Goal: Task Accomplishment & Management: Use online tool/utility

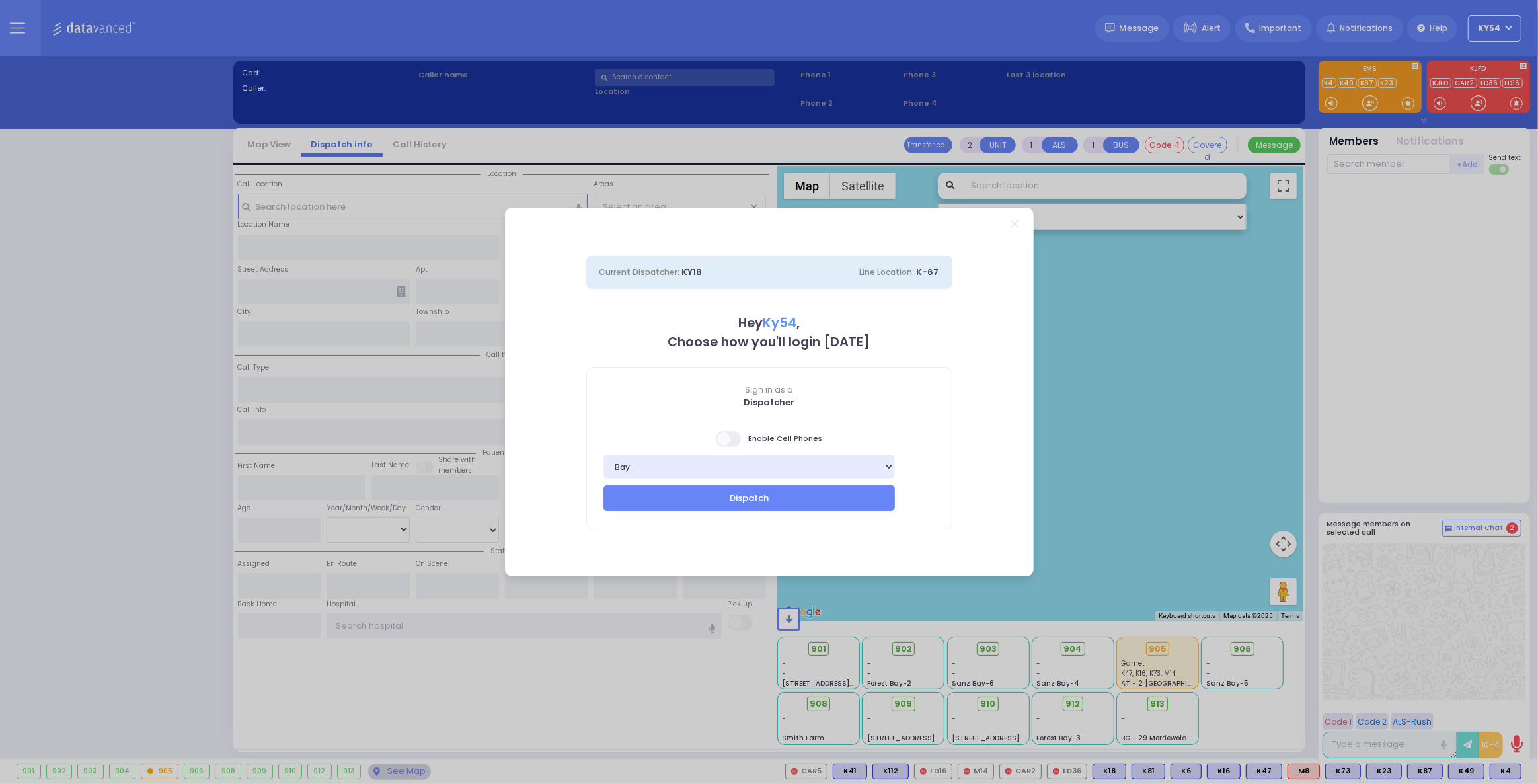
click at [726, 439] on span at bounding box center [730, 438] width 27 height 16
click at [56, 429] on input "checkbox" at bounding box center [56, 429] width 0 height 0
click at [721, 497] on button "Dispatch" at bounding box center [750, 498] width 292 height 25
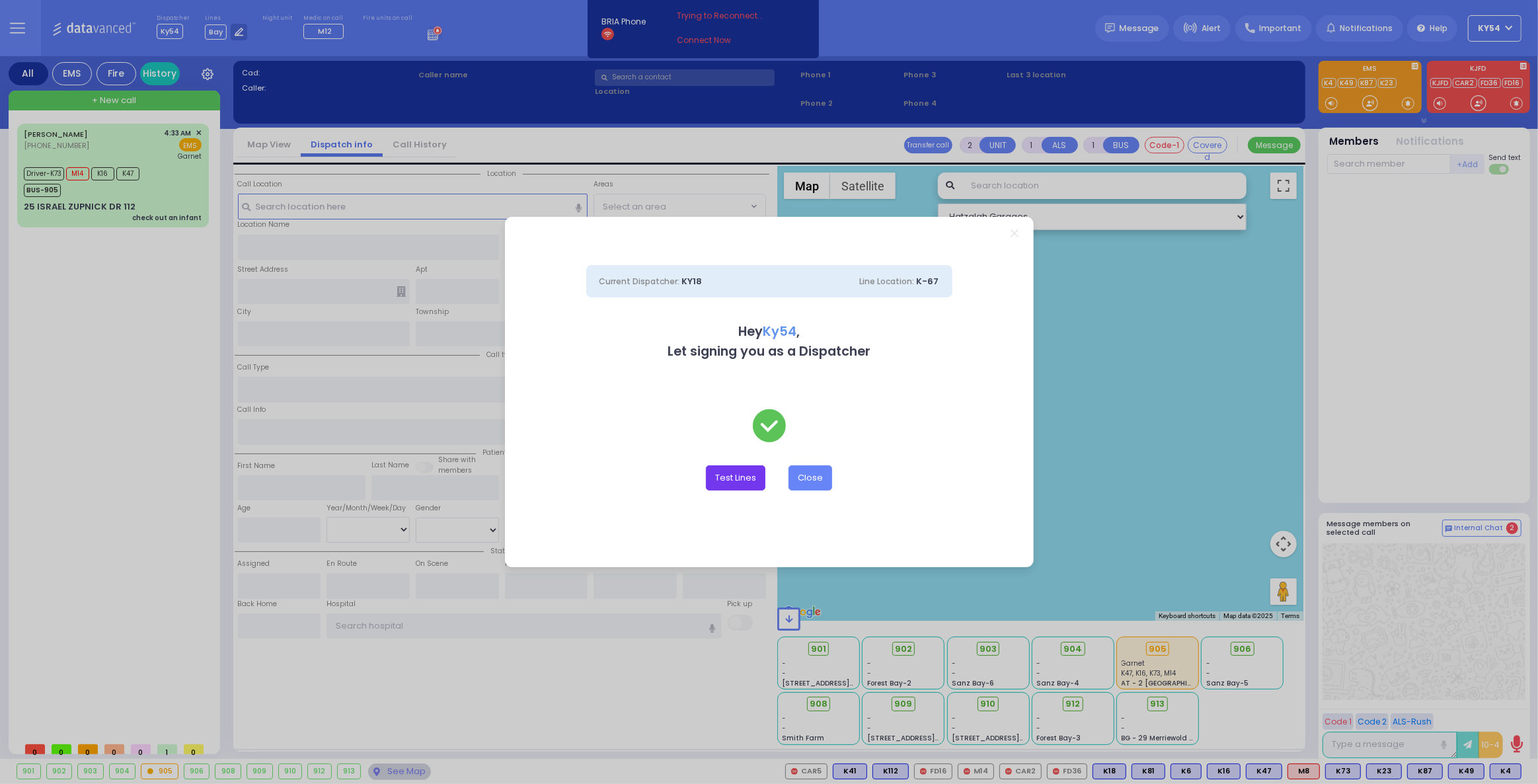
click at [730, 479] on button "Test Lines" at bounding box center [736, 478] width 60 height 25
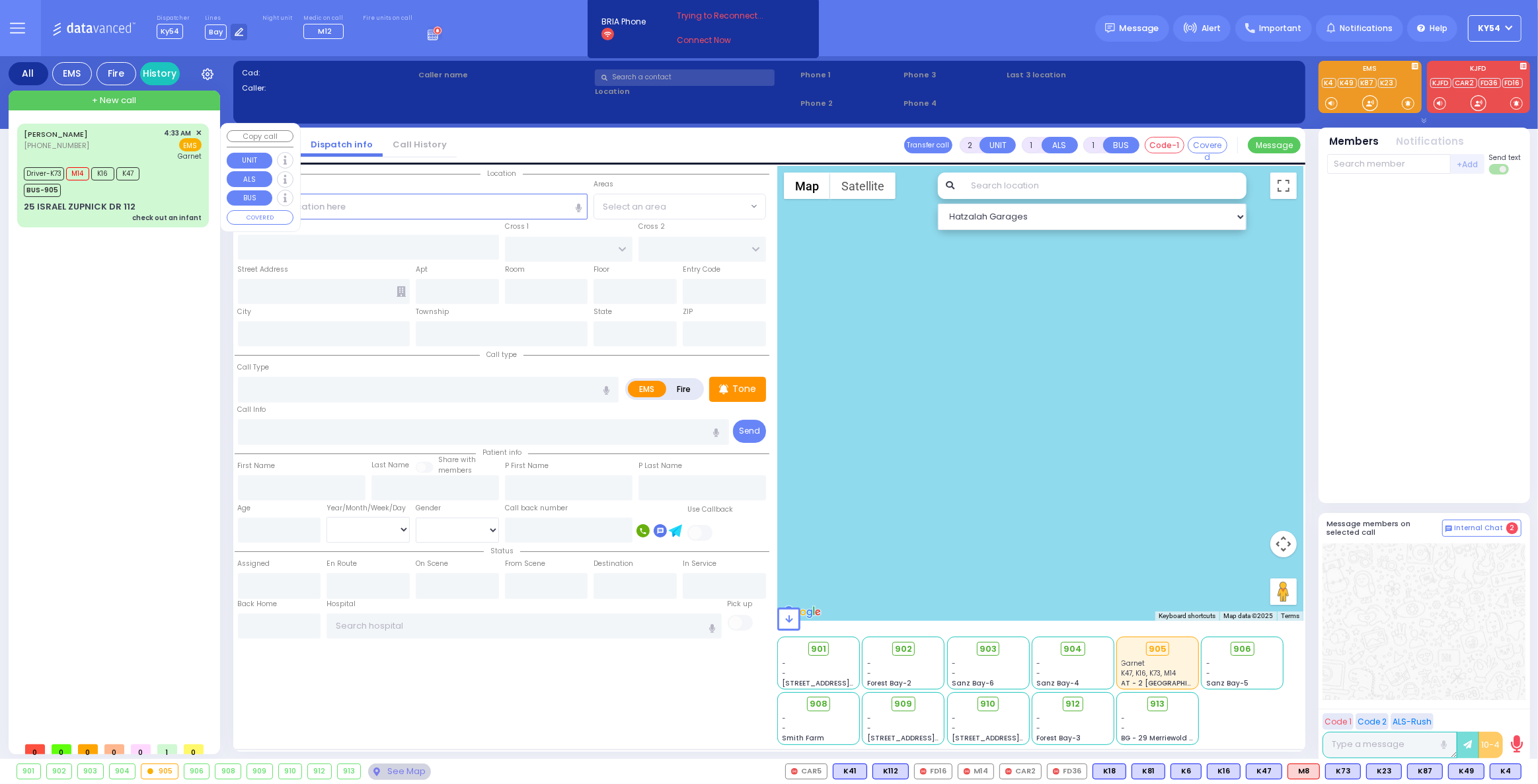
click at [166, 164] on div "Driver-K73 M14 K16 K47 BUS-905" at bounding box center [112, 181] width 178 height 33
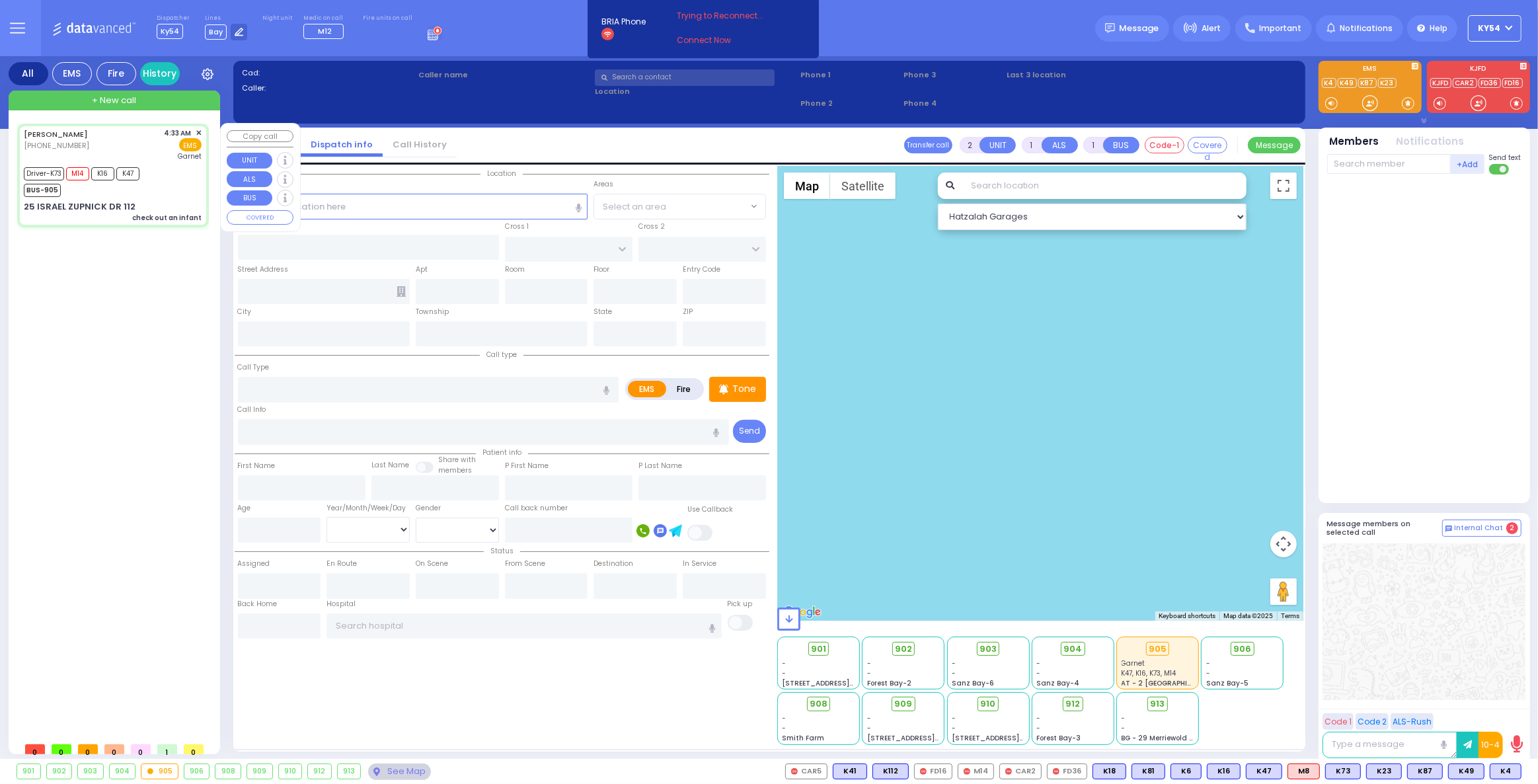
type input "6"
select select
type input "check out an infant"
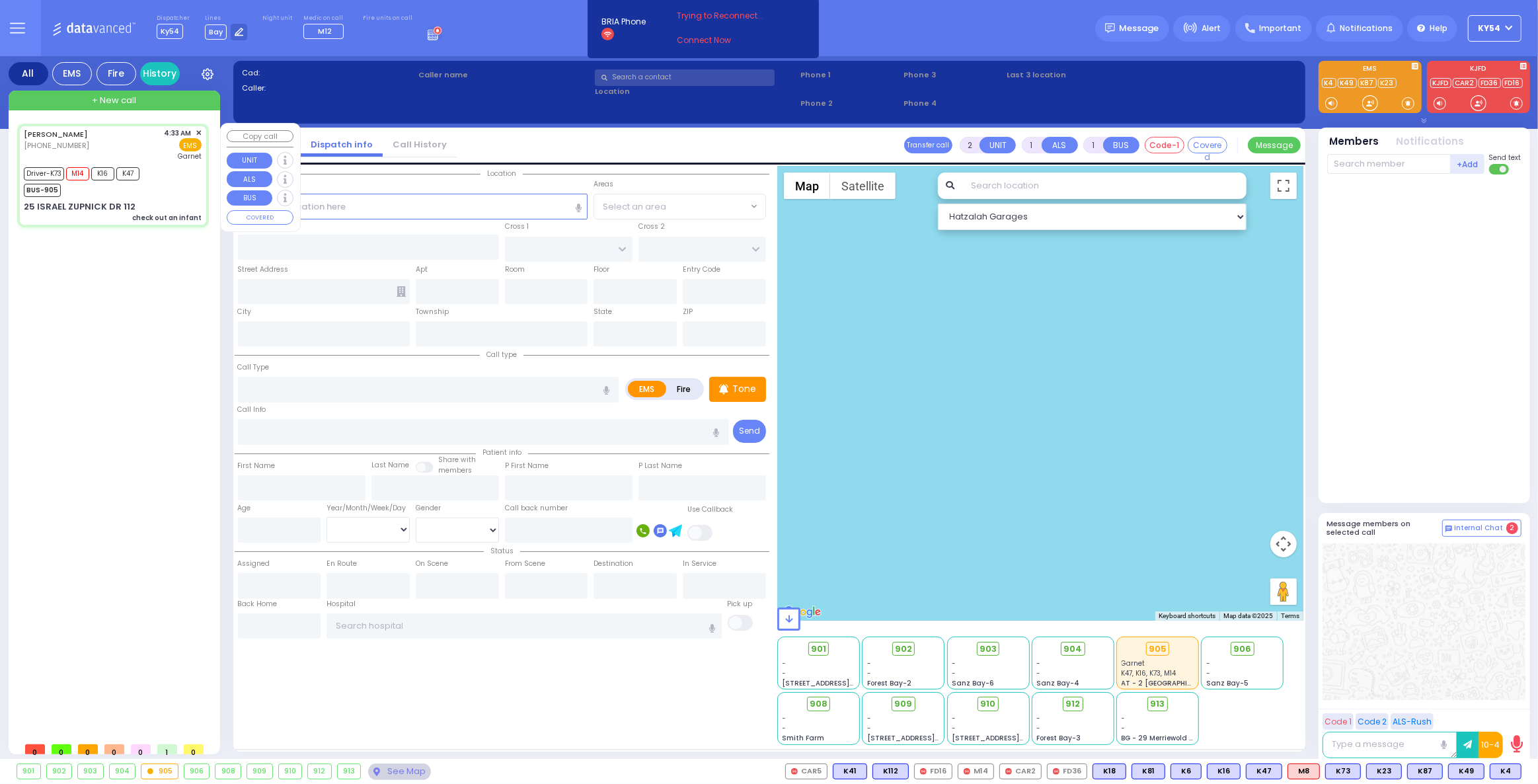
radio input "true"
type input "DUVID ARYE"
type input "BRIZEL"
type input "Refuel"
type input "Brizel lipshitz"
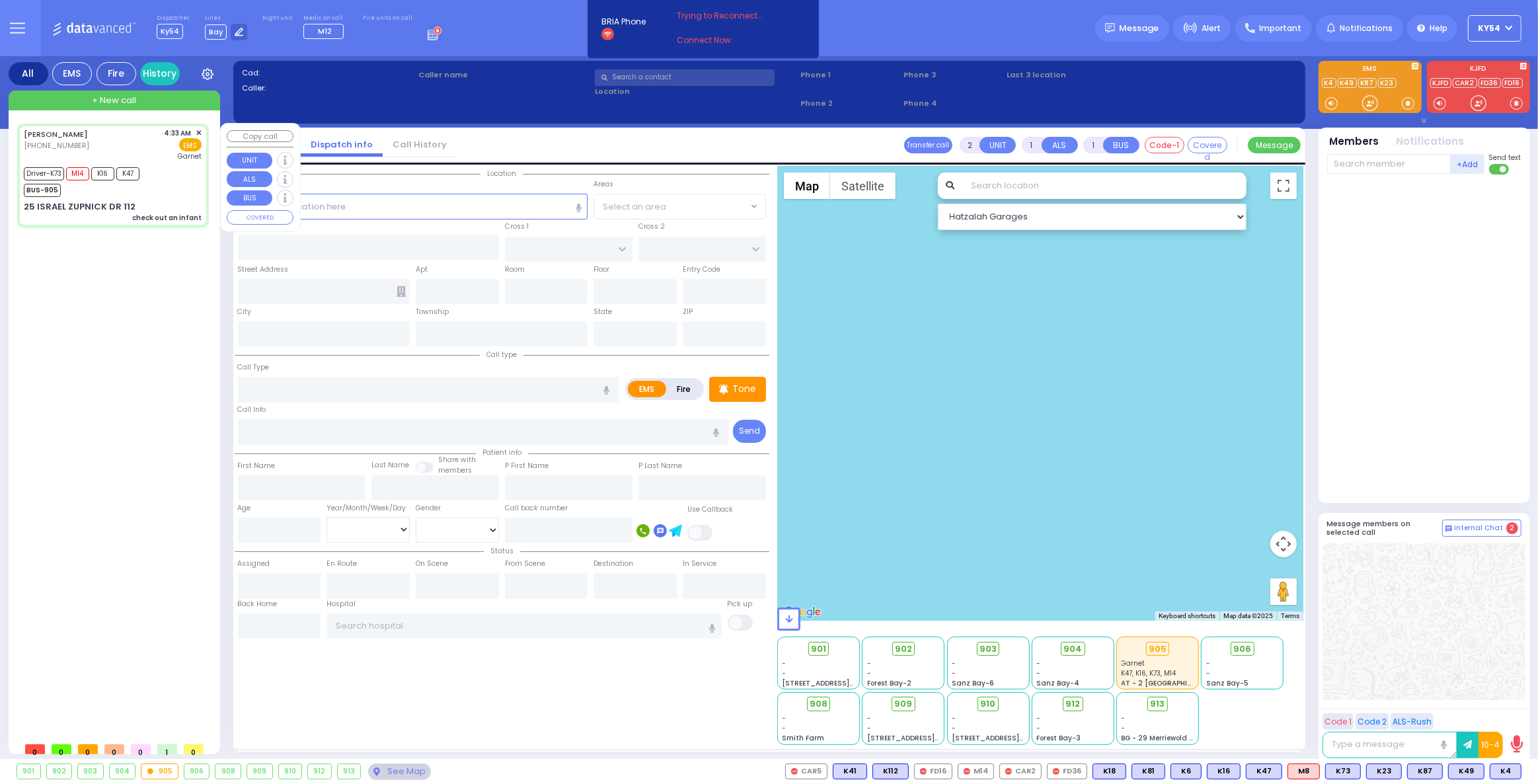
type input "4"
select select "Month"
select select "[DEMOGRAPHIC_DATA]"
type input "04:33"
type input "04:36"
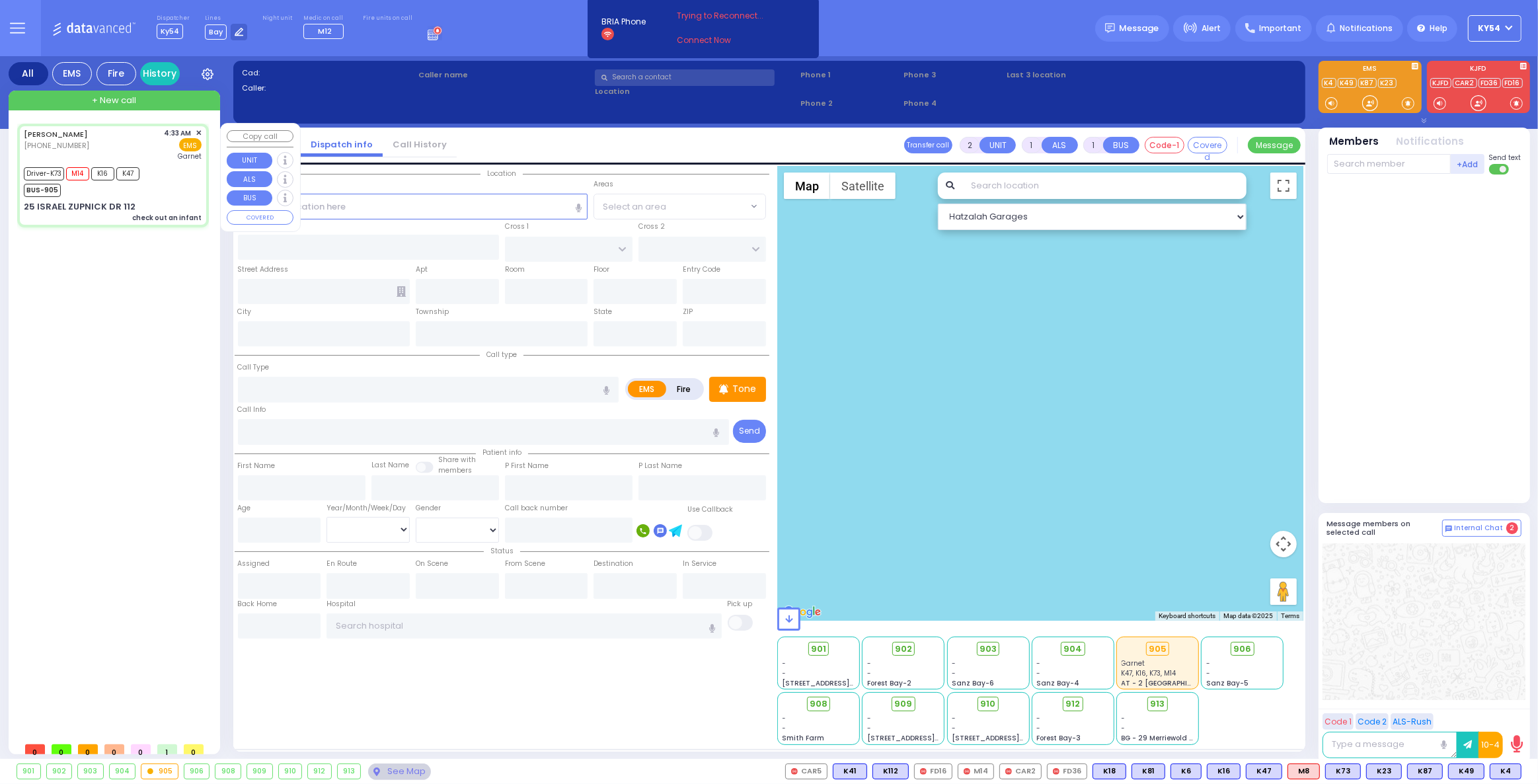
type input "04:37"
type input "05:13"
type input "05:38"
type input "05:59"
type input "[GEOGRAPHIC_DATA]"
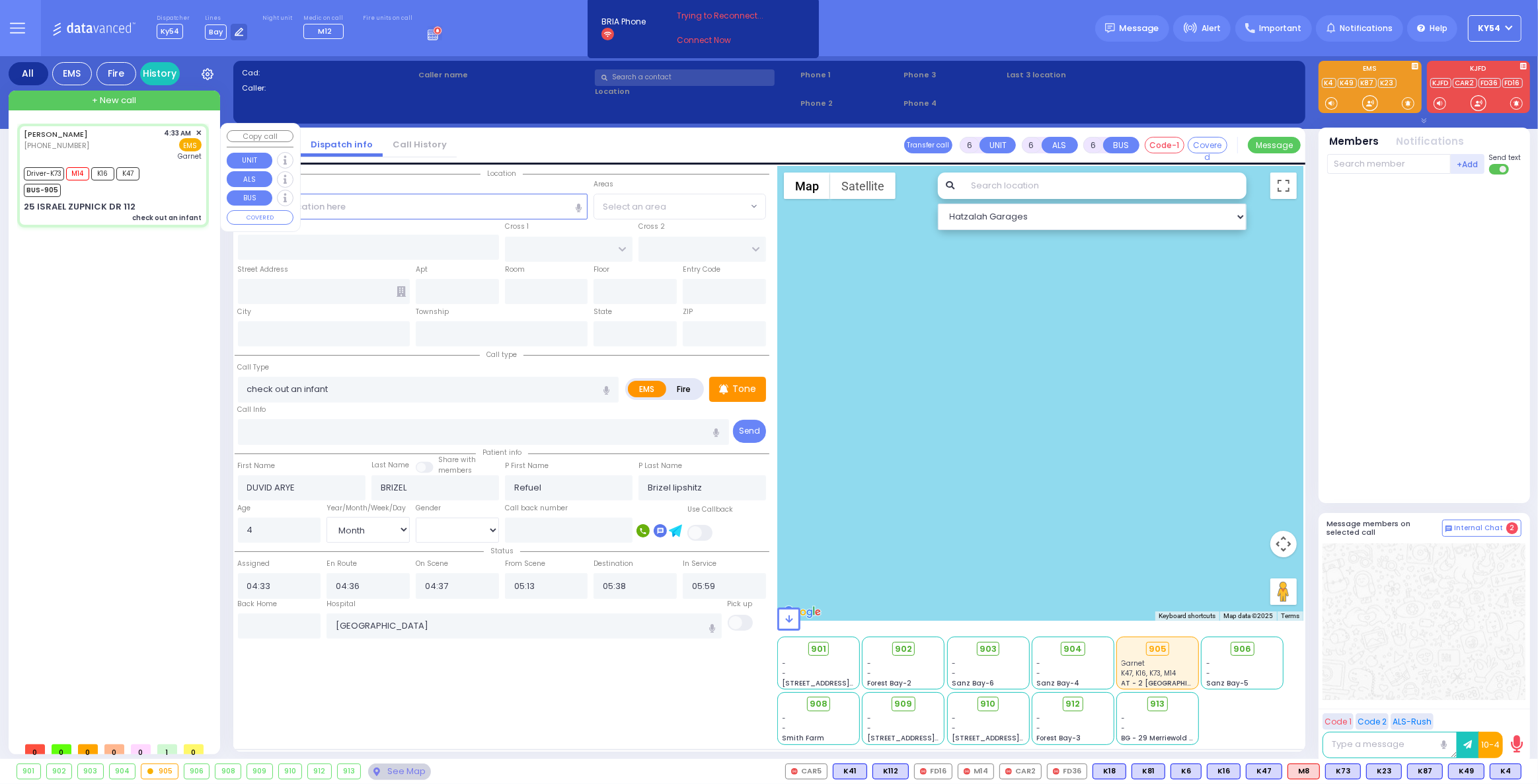
type input "GETZIL BERGER BLVD"
type input "ACRES RD"
type input "25 ISRAEL ZUPNICK DR"
type input "112"
type input "[PERSON_NAME]"
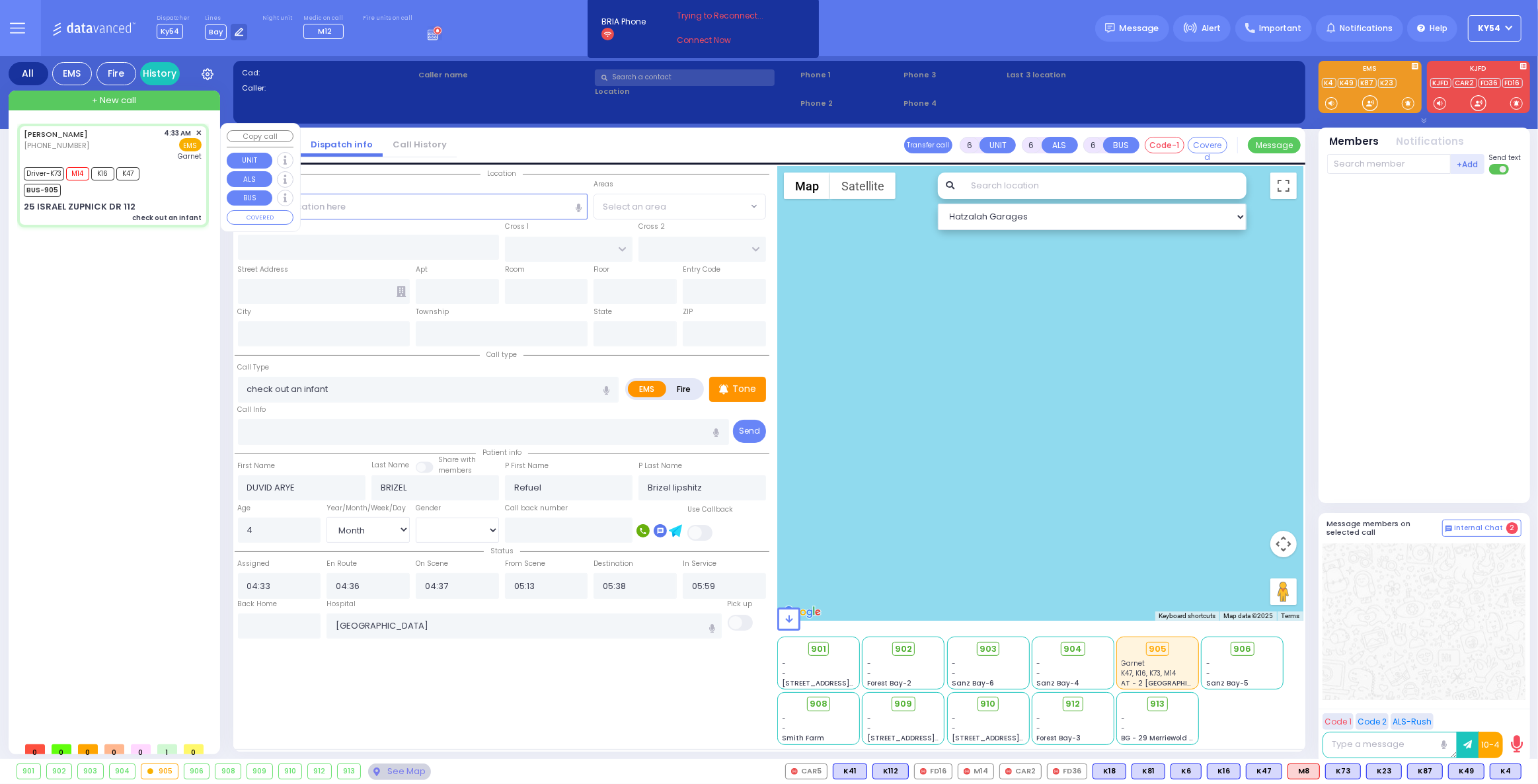
type input "[US_STATE]"
type input "10950"
select select "SECTION 4"
select select "Hatzalah Garages"
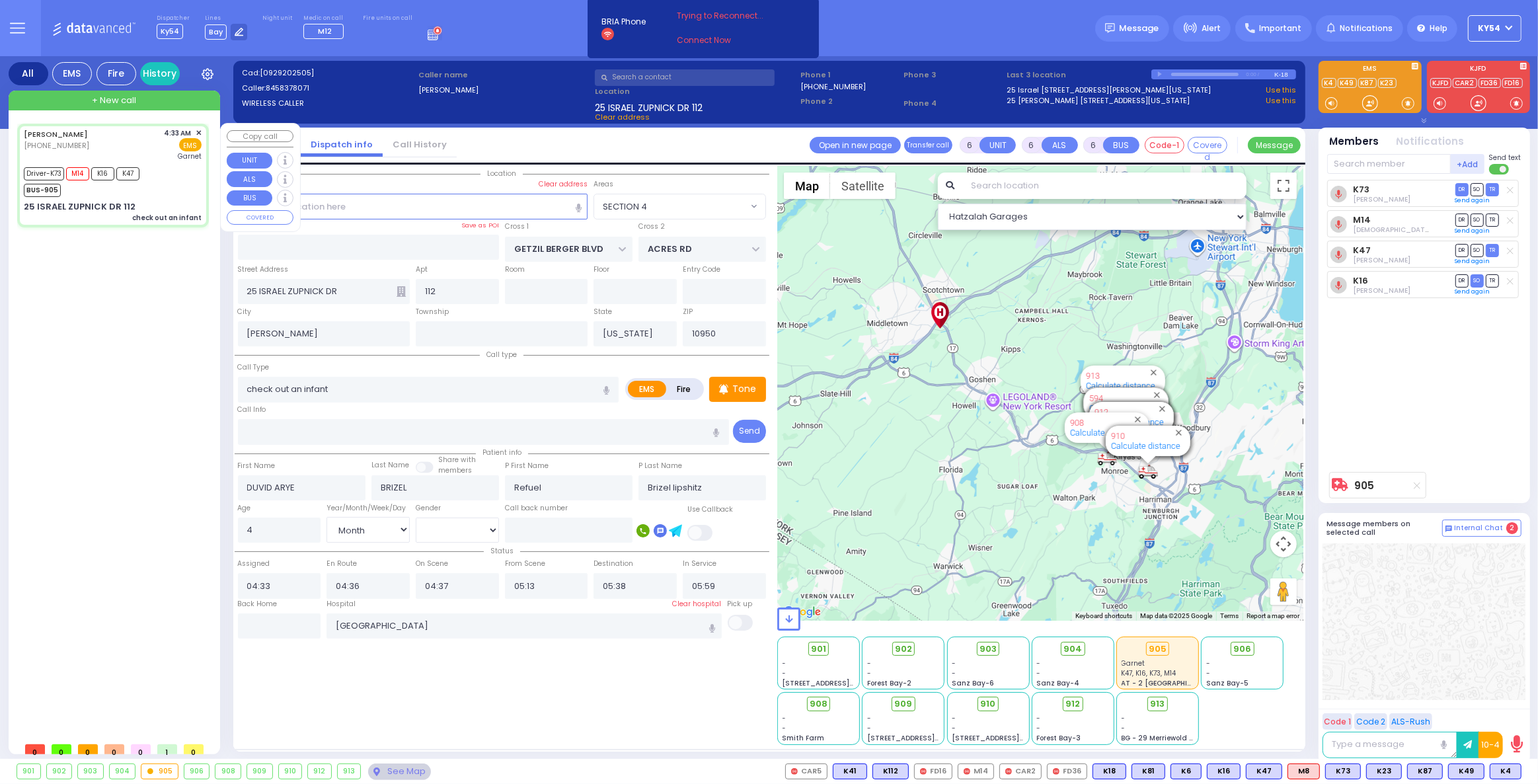
click at [168, 164] on div "Driver-K73 M14 K16 K47 BUS-905" at bounding box center [112, 181] width 178 height 33
select select
radio input "true"
select select "Month"
select select "[DEMOGRAPHIC_DATA]"
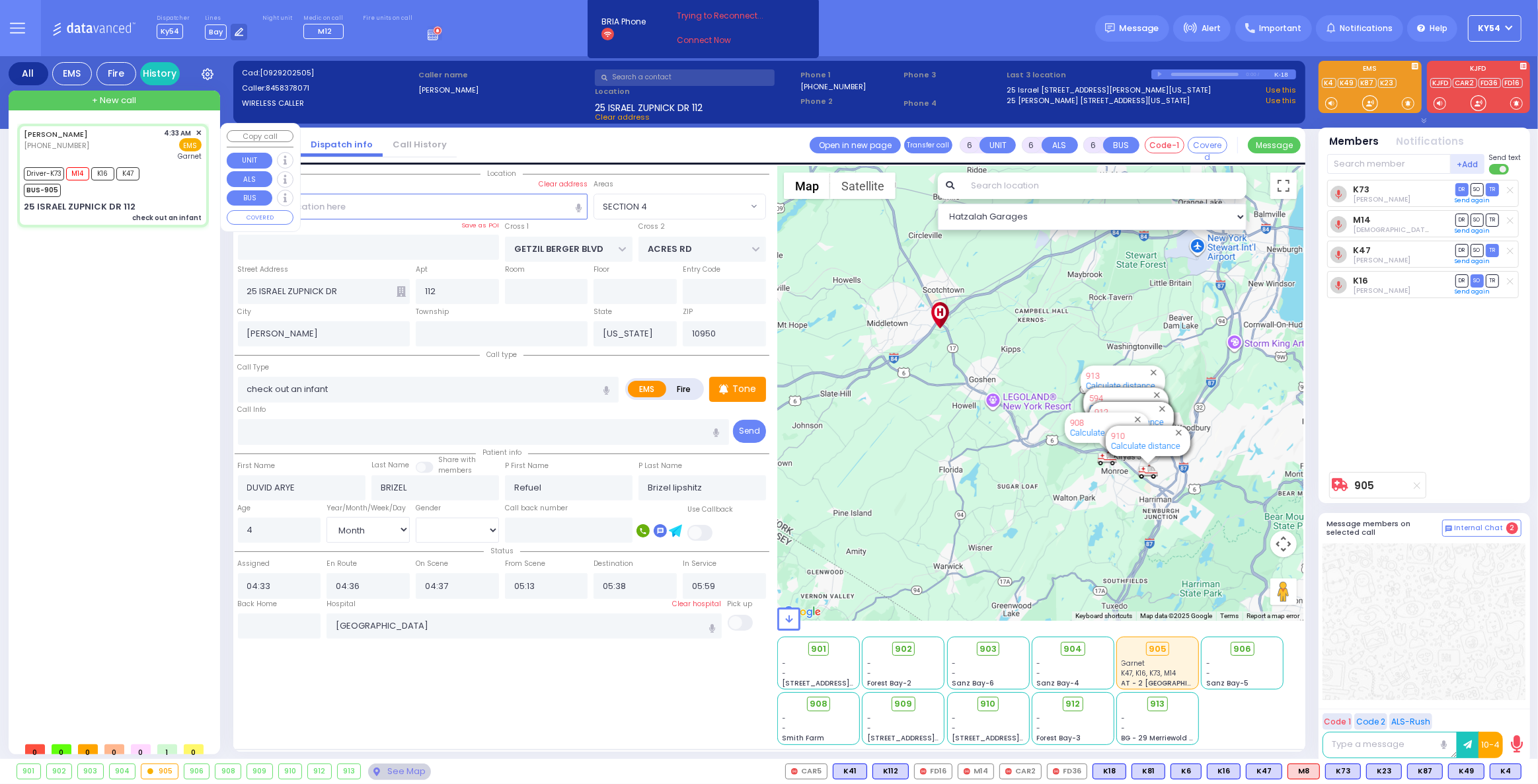
select select "SECTION 4"
select select "Hatzalah Garages"
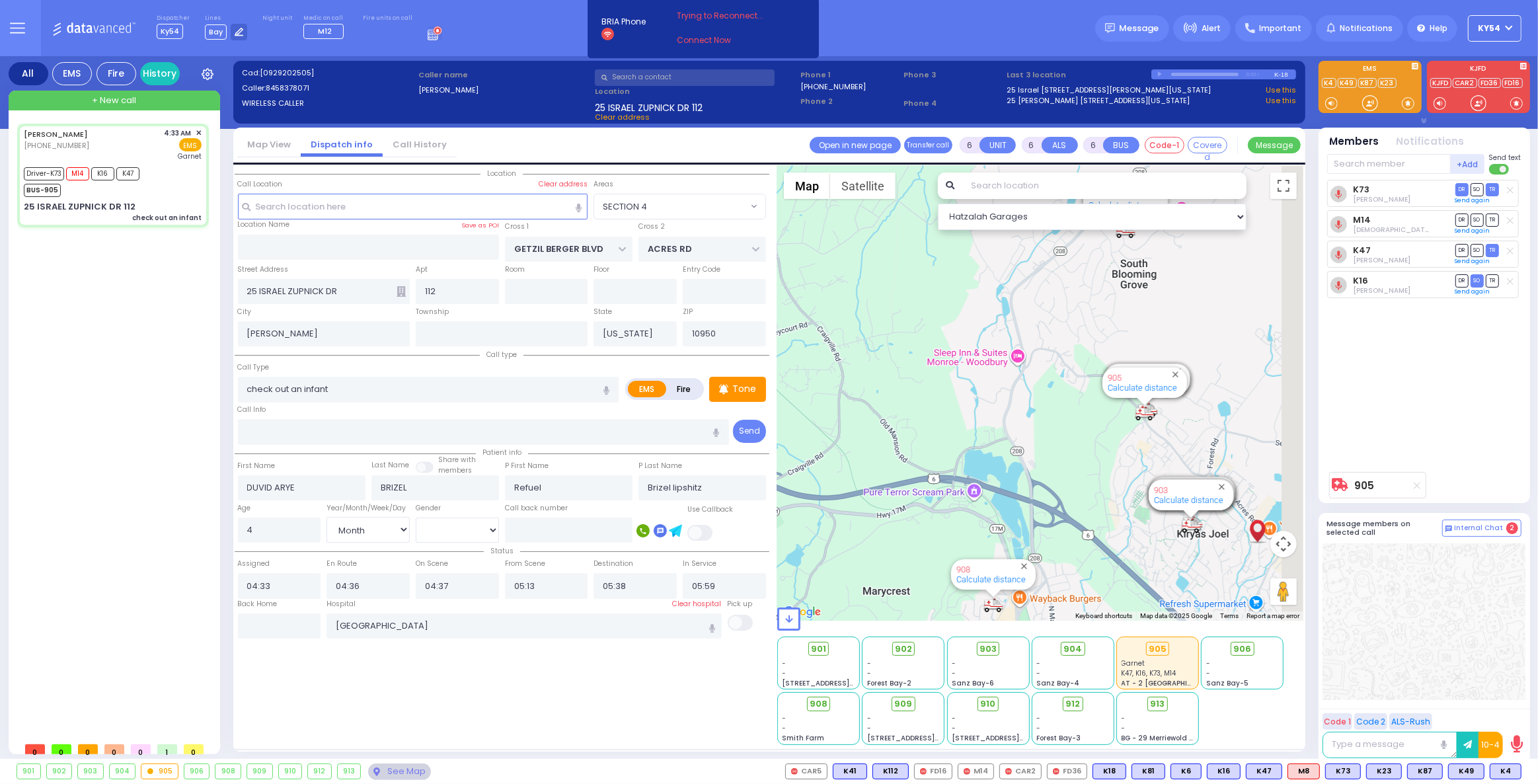
drag, startPoint x: 1174, startPoint y: 414, endPoint x: 1022, endPoint y: 353, distance: 163.8
click at [1023, 353] on div "905 Calculate distance 594 Calculate distance 595 Calculate distance 596 Calcul…" at bounding box center [1040, 393] width 526 height 454
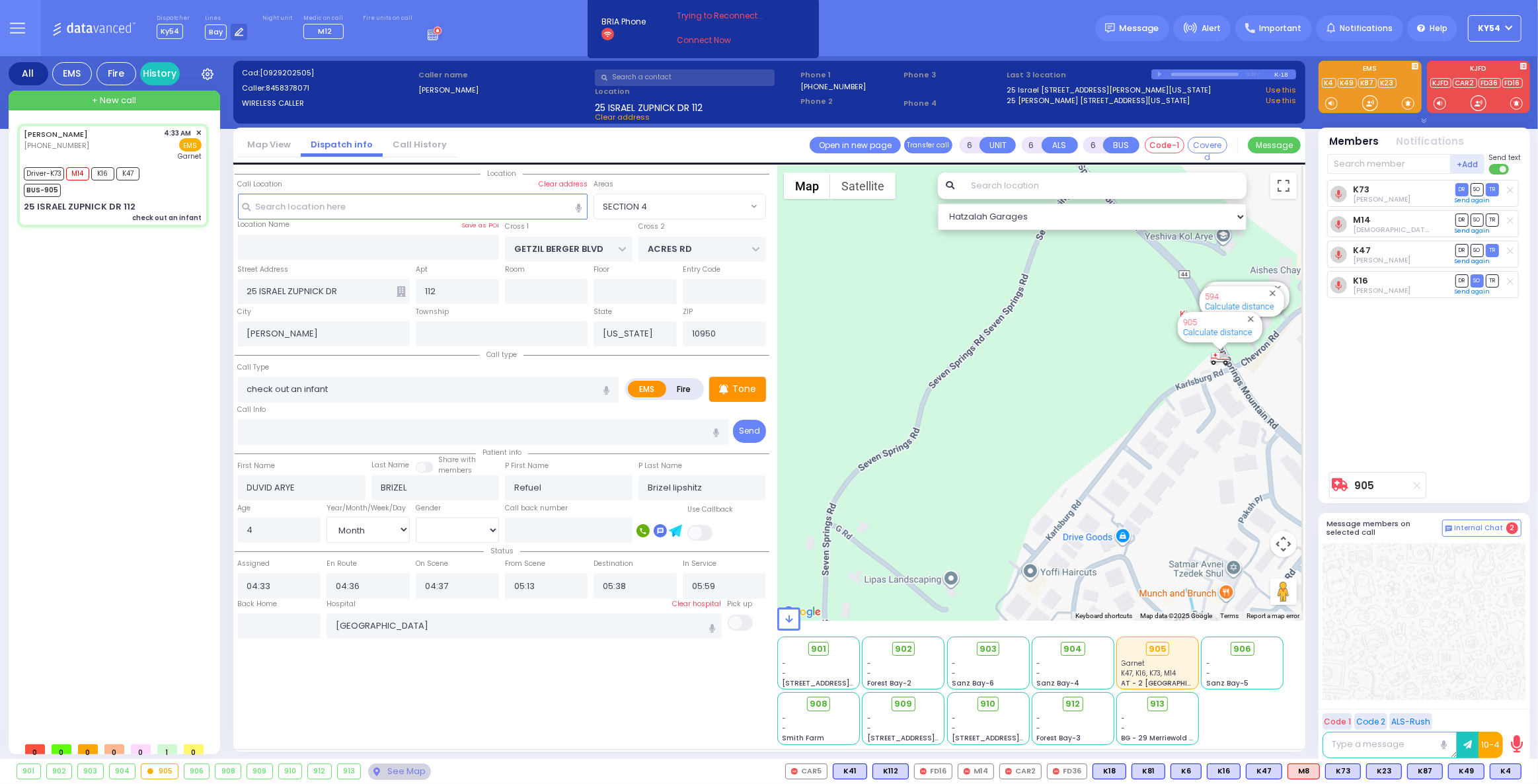
drag, startPoint x: 1180, startPoint y: 368, endPoint x: 929, endPoint y: 379, distance: 251.2
click at [929, 379] on div "905 Calculate distance 594 Calculate distance 595 Calculate distance 596 Calcul…" at bounding box center [1040, 393] width 526 height 454
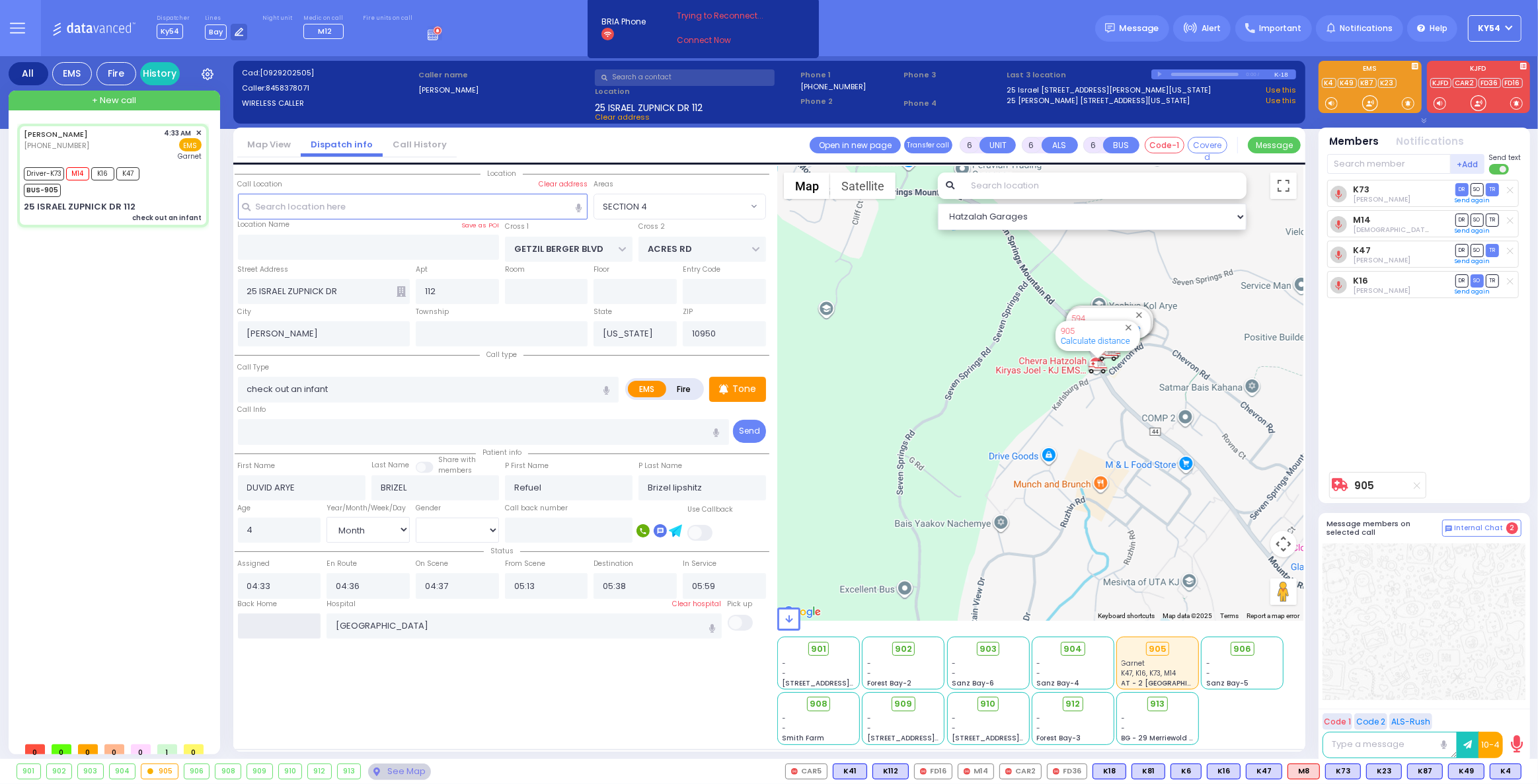
click at [281, 627] on input "text" at bounding box center [280, 625] width 84 height 25
click at [281, 626] on input "text" at bounding box center [280, 625] width 84 height 25
type input "06:30"
click at [283, 625] on input "06:30" at bounding box center [280, 625] width 84 height 25
click at [156, 511] on div "[PERSON_NAME] [PHONE_NUMBER] 4:33 AM ✕ Driver-K73 M14" at bounding box center [115, 429] width 197 height 612
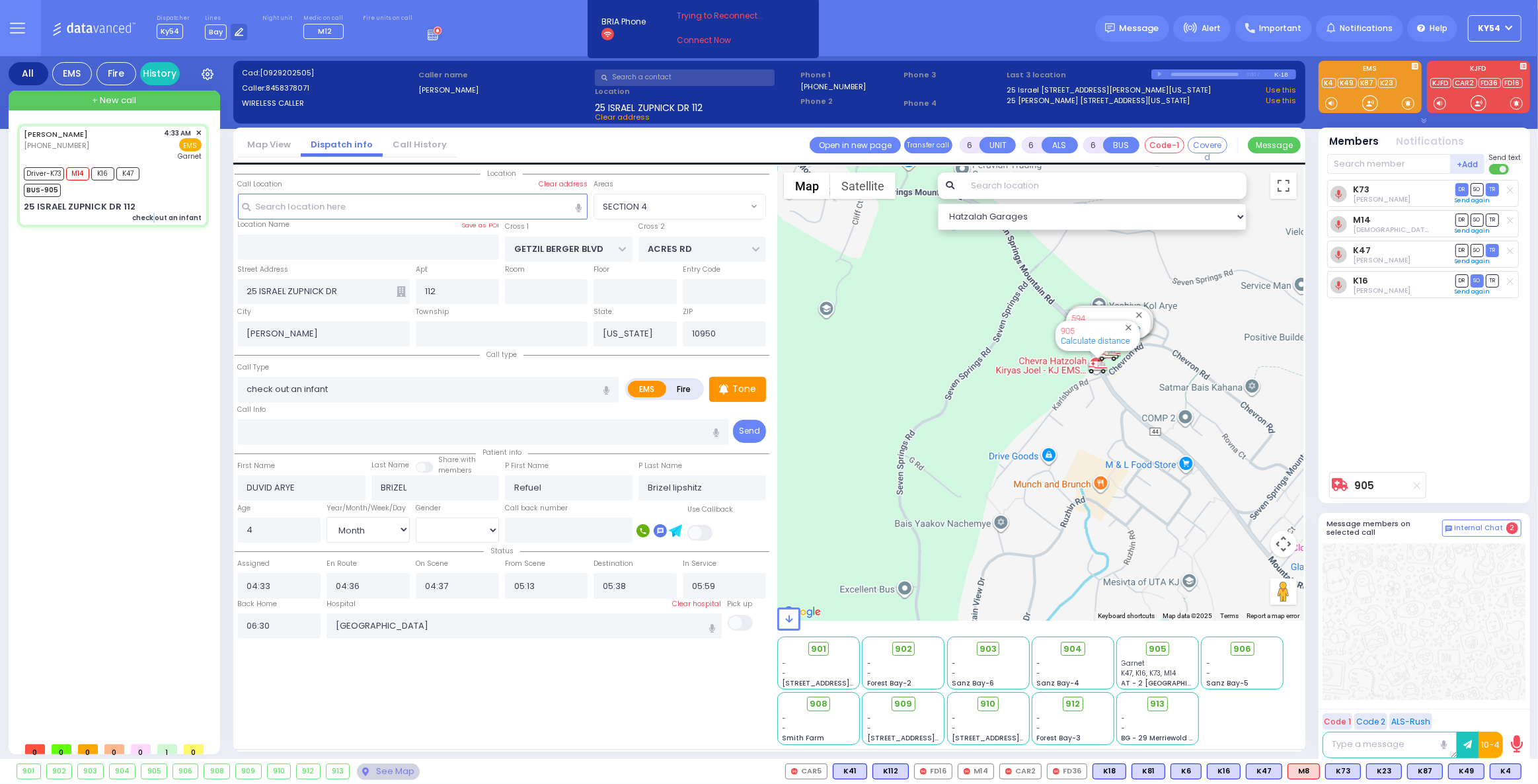
click at [156, 511] on div "[PERSON_NAME] [PHONE_NUMBER] 4:33 AM ✕ Driver-K73 M14" at bounding box center [115, 429] width 197 height 612
select select
radio input "true"
select select
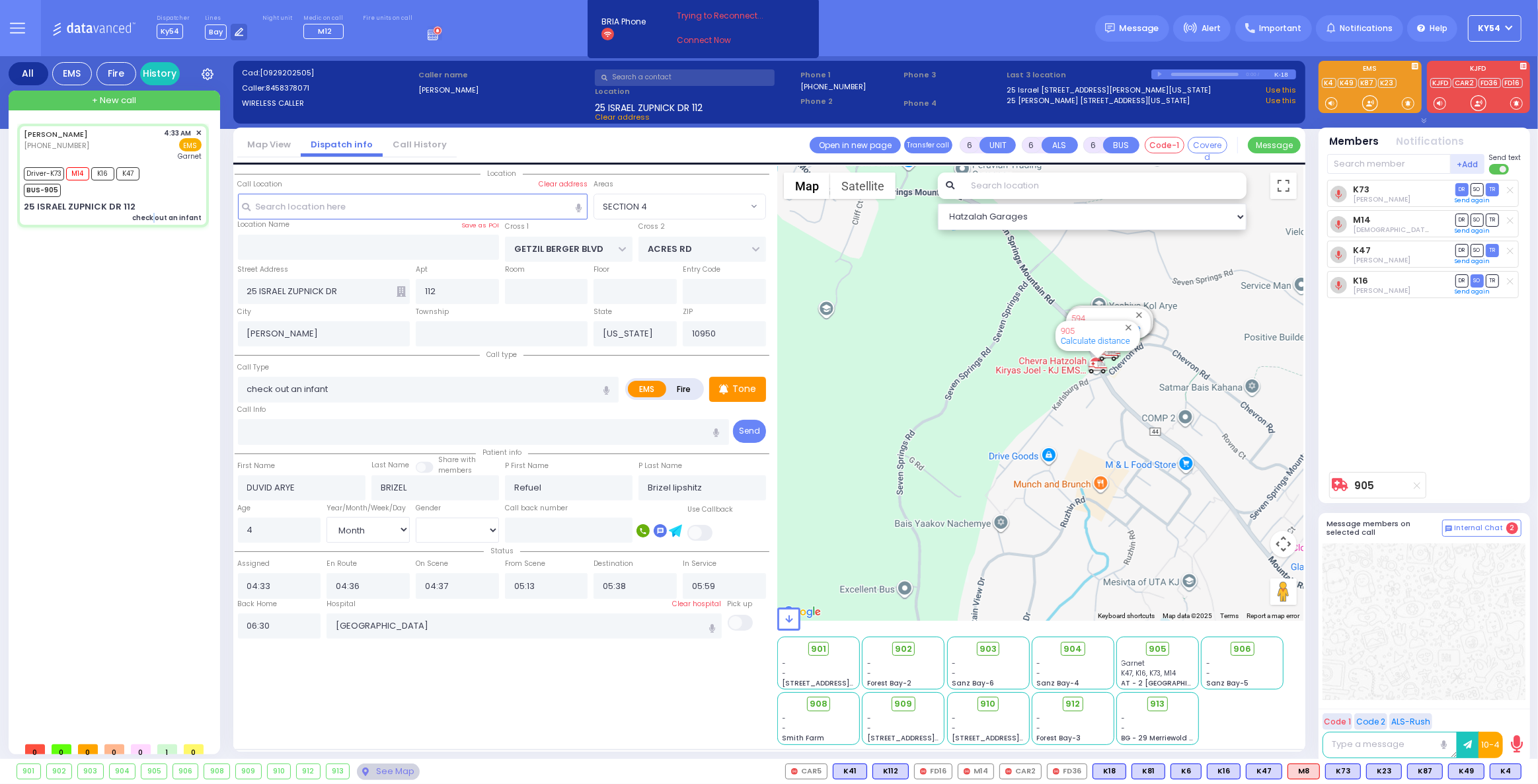
select select
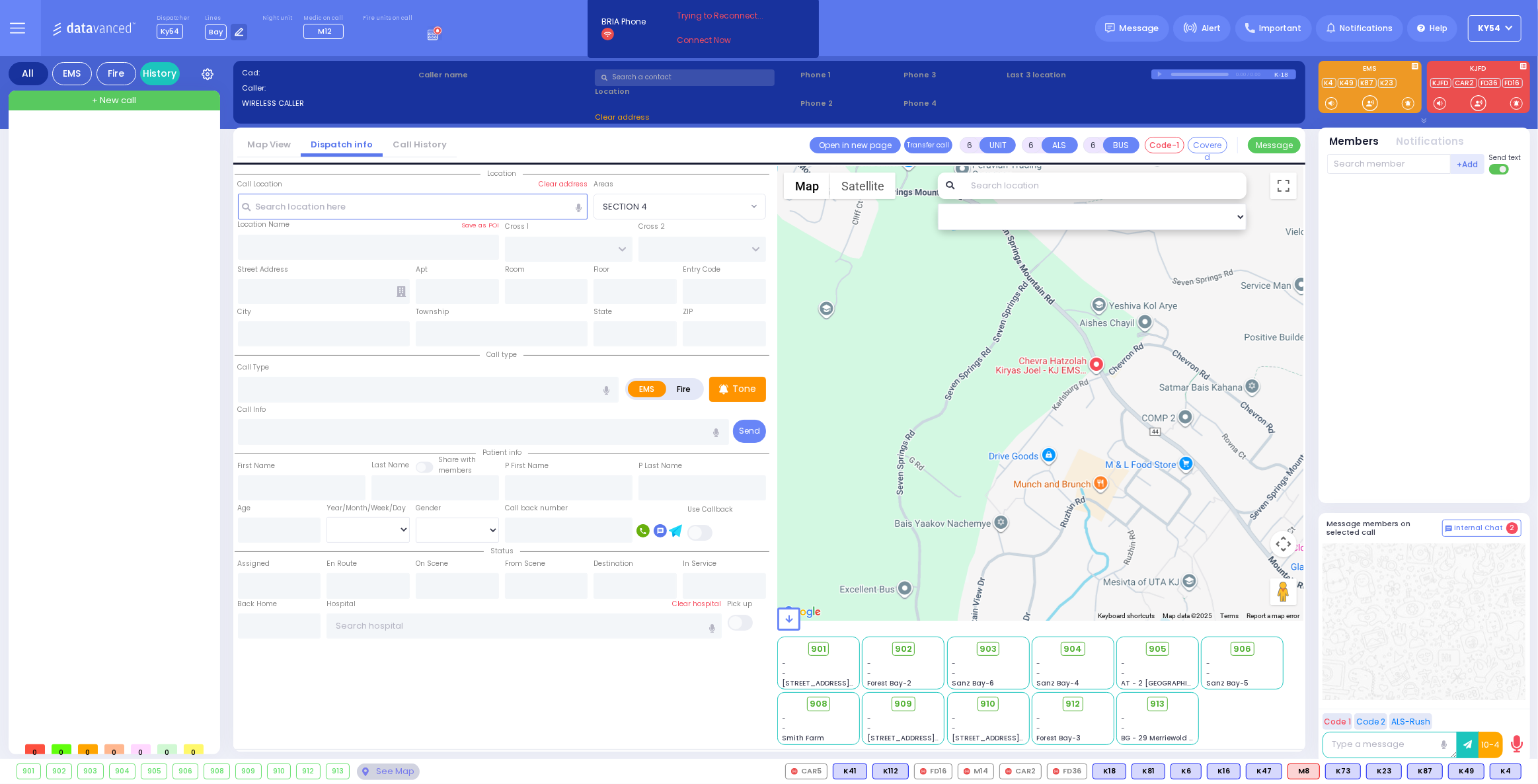
click at [142, 302] on div at bounding box center [115, 429] width 197 height 612
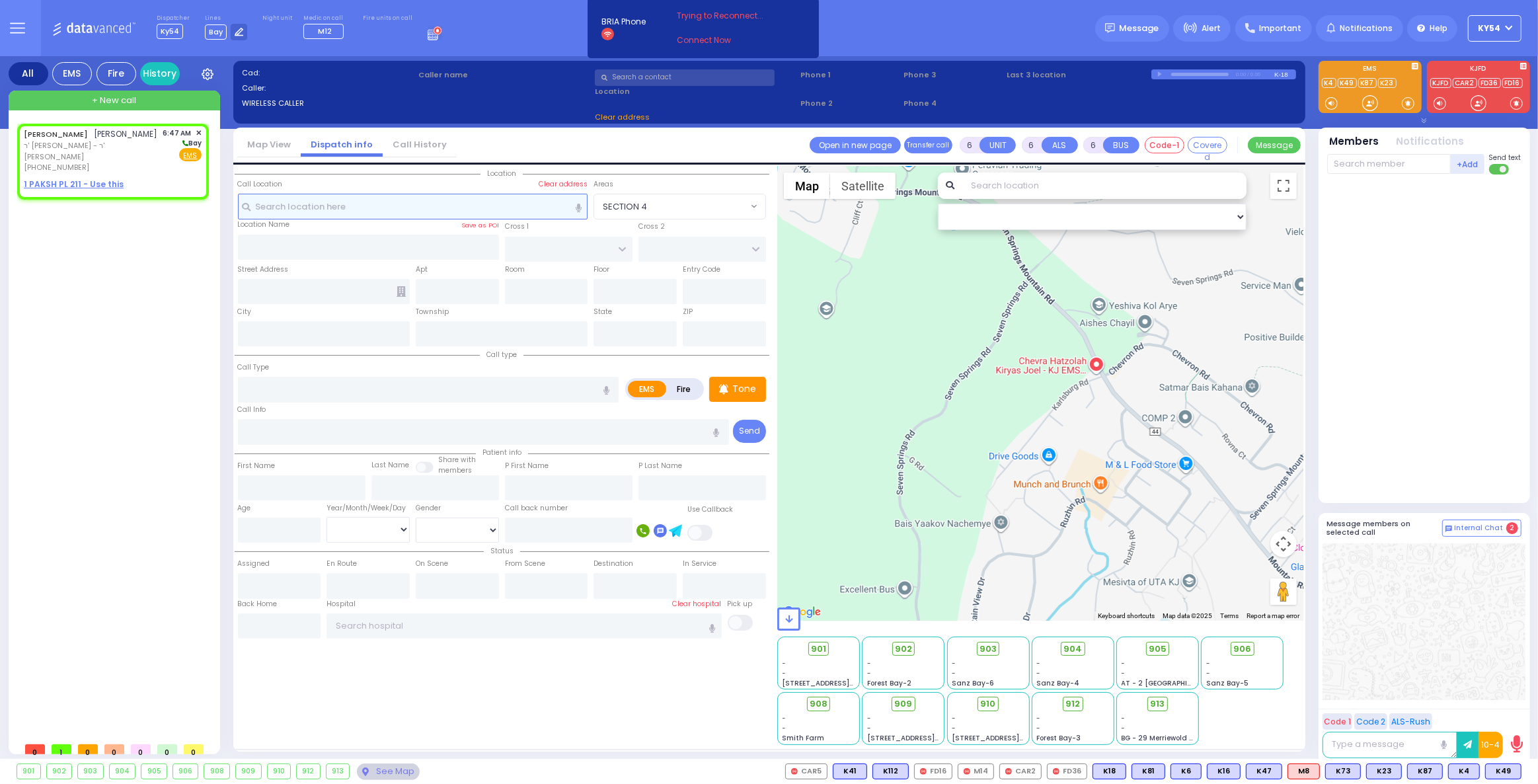
type input "2"
type input "1"
select select
radio input "true"
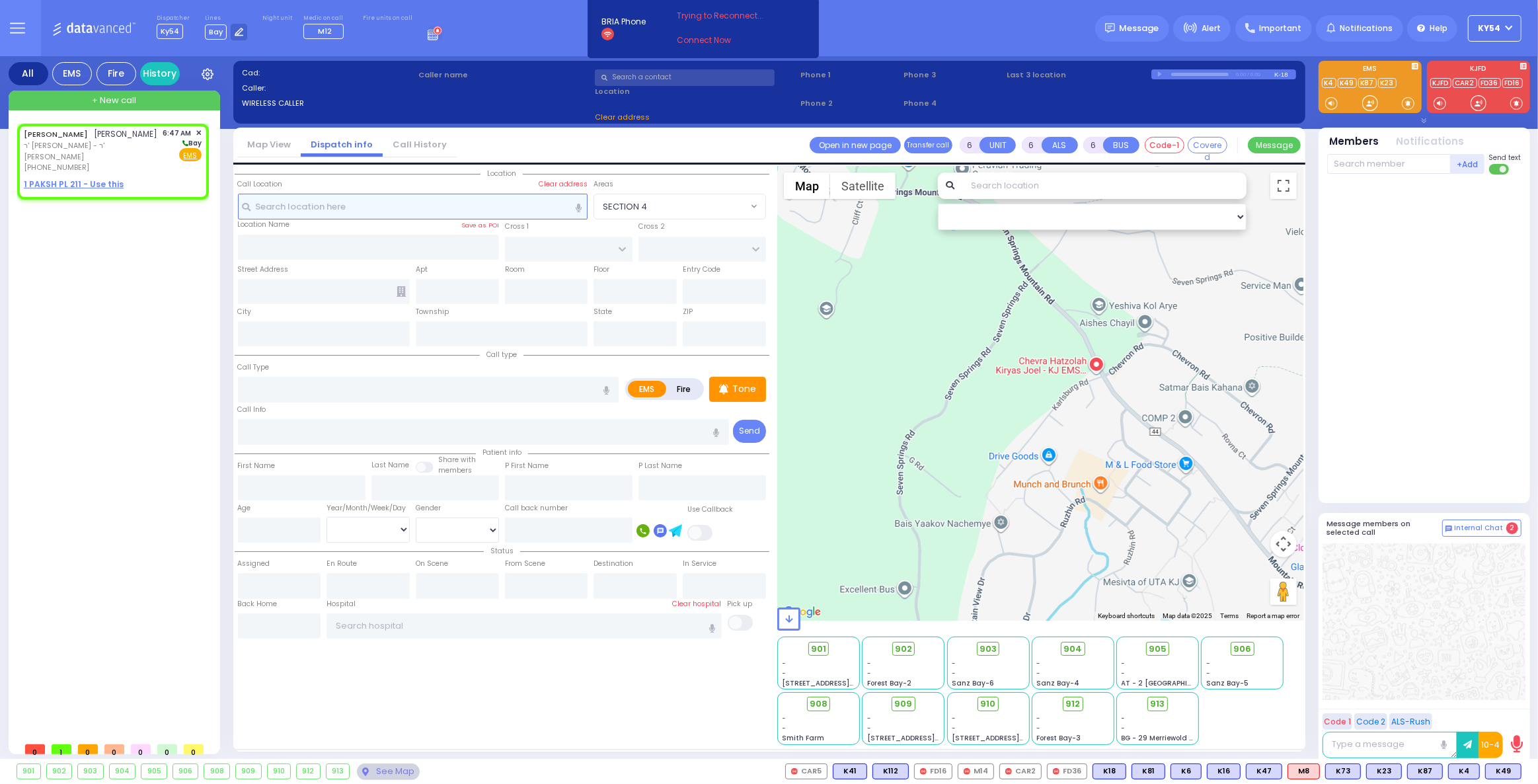
type input "[PERSON_NAME]"
type input "GABRA"
select select
type input "06:47"
select select "Hatzalah Garages"
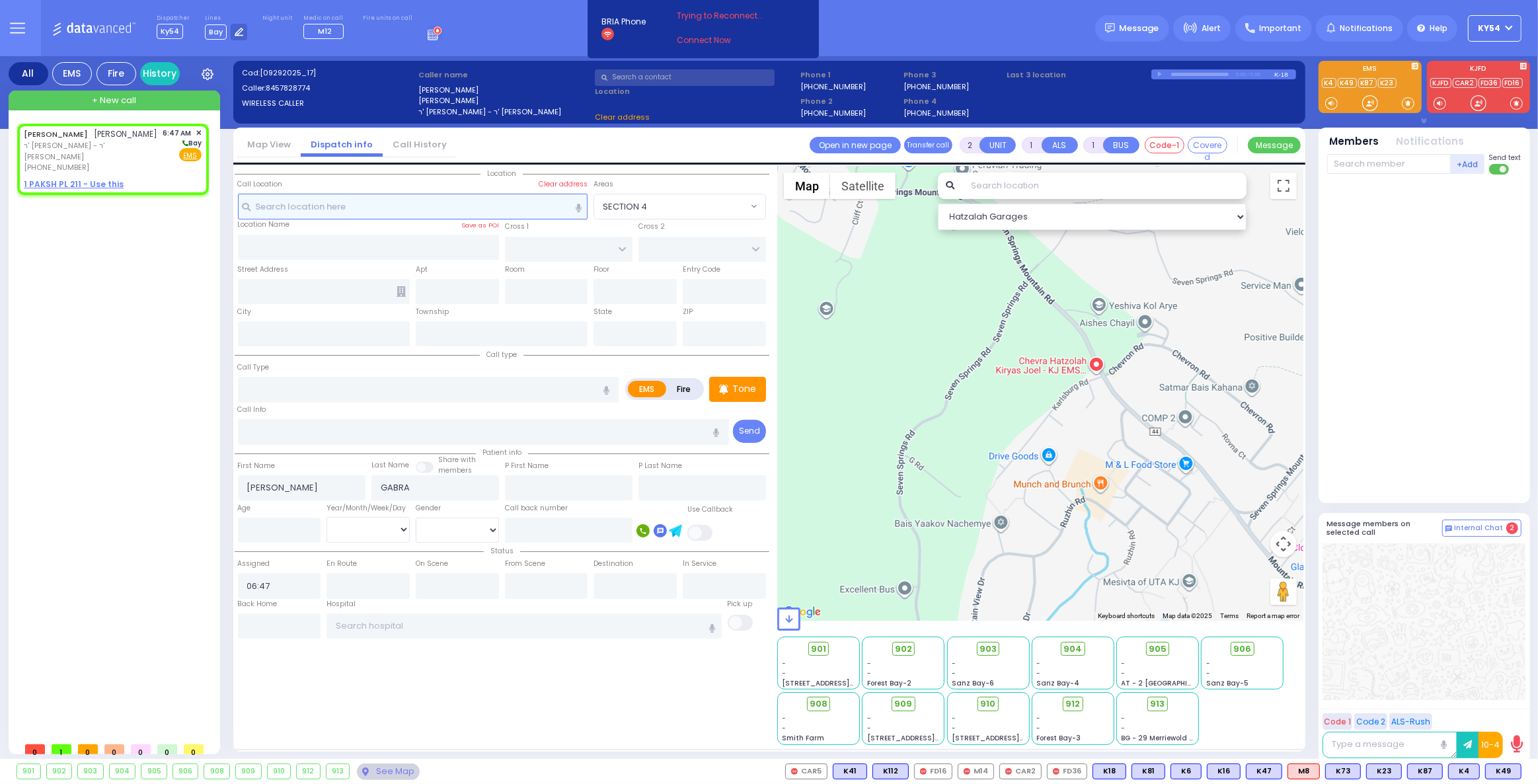
select select
radio input "true"
select select
select select "Hatzalah Garages"
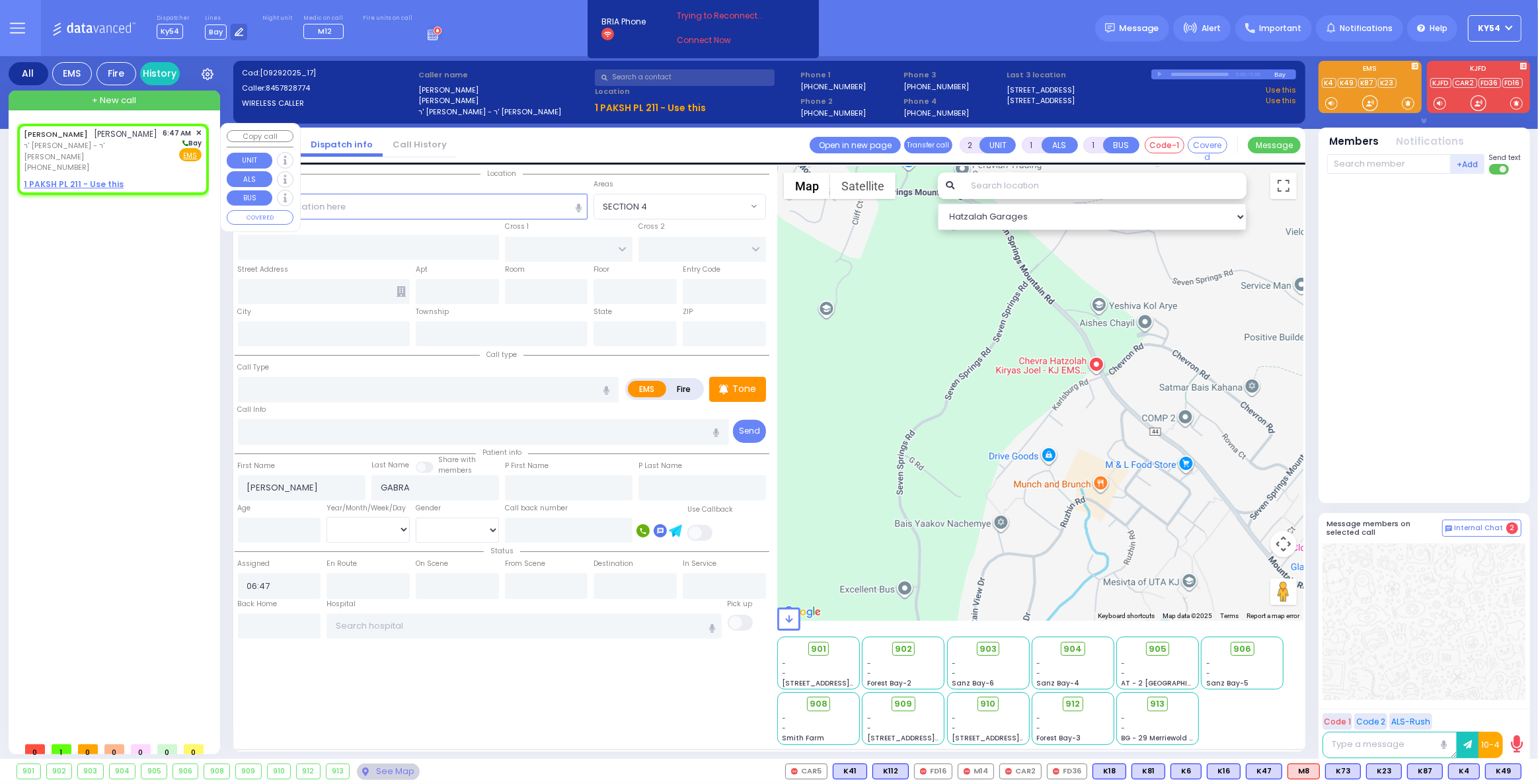
click at [127, 140] on div "[PERSON_NAME] ר' [PERSON_NAME] - ר' [PERSON_NAME] [PHONE_NUMBER] 6:47 AM ✕ [GEO…" at bounding box center [112, 150] width 178 height 45
select select
radio input "true"
select select
select select "Hatzalah Garages"
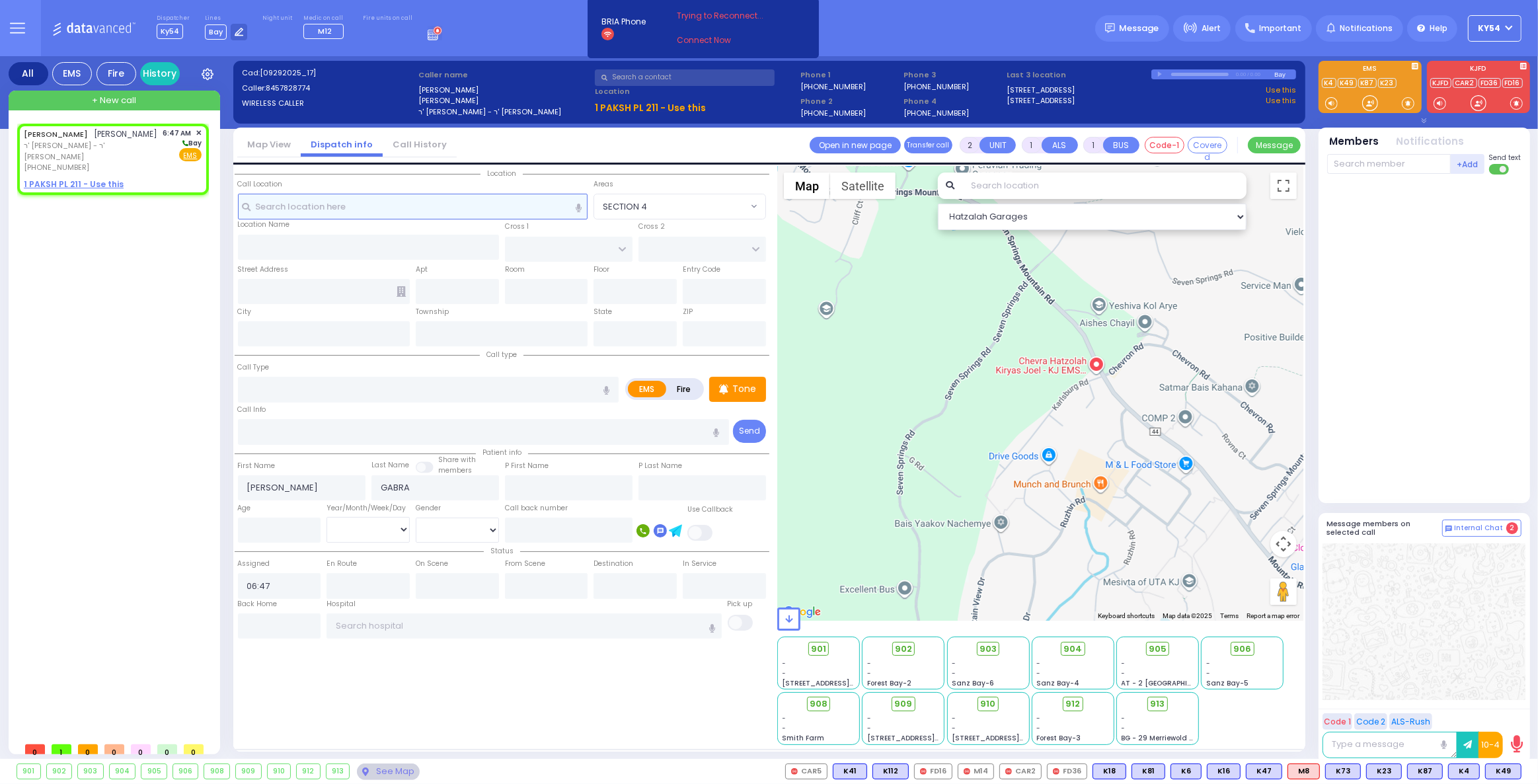
drag, startPoint x: 314, startPoint y: 206, endPoint x: 304, endPoint y: 198, distance: 12.8
click at [309, 204] on input "text" at bounding box center [413, 207] width 351 height 25
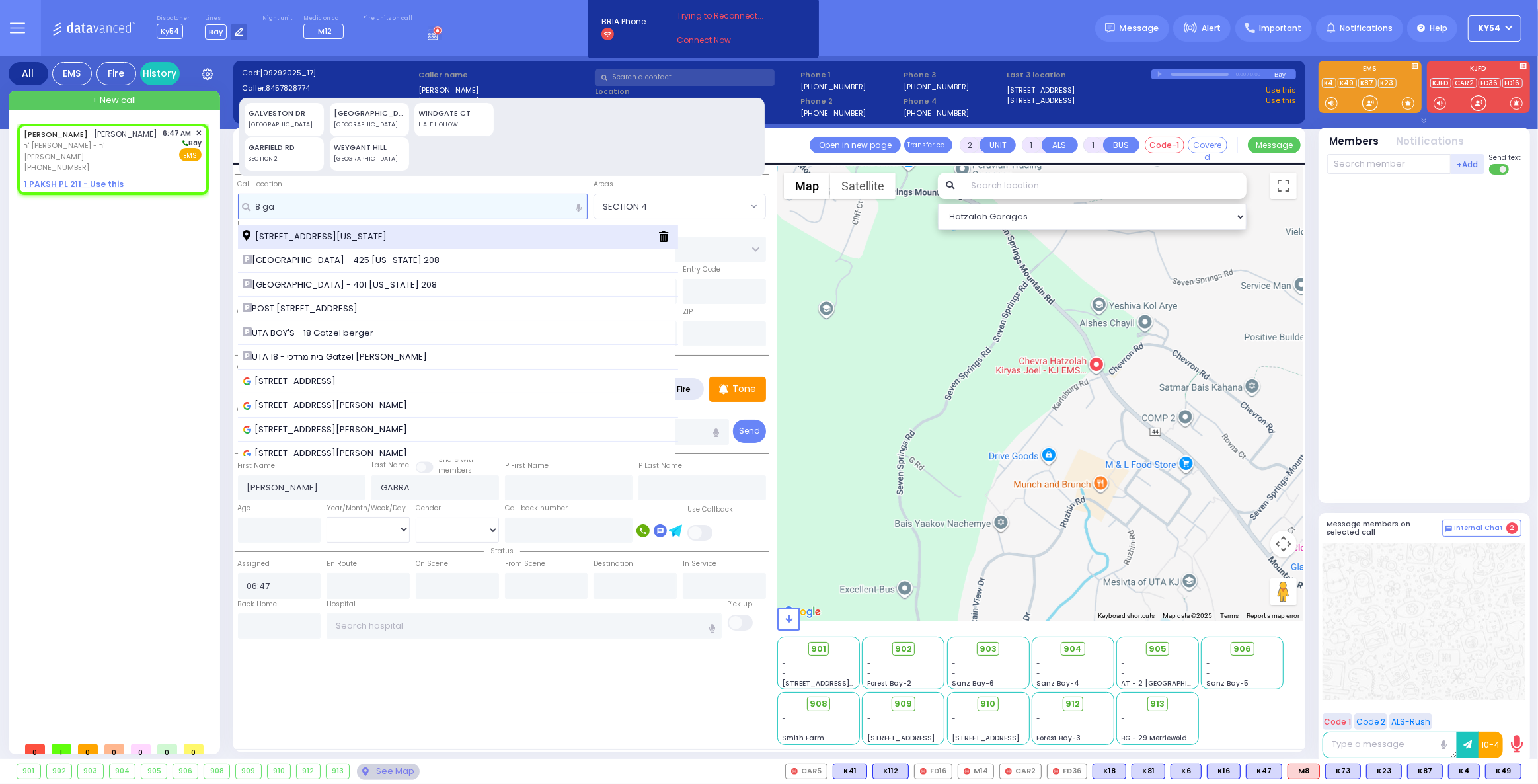
type input "8 ga"
click at [310, 233] on span "[STREET_ADDRESS][US_STATE]" at bounding box center [317, 236] width 148 height 13
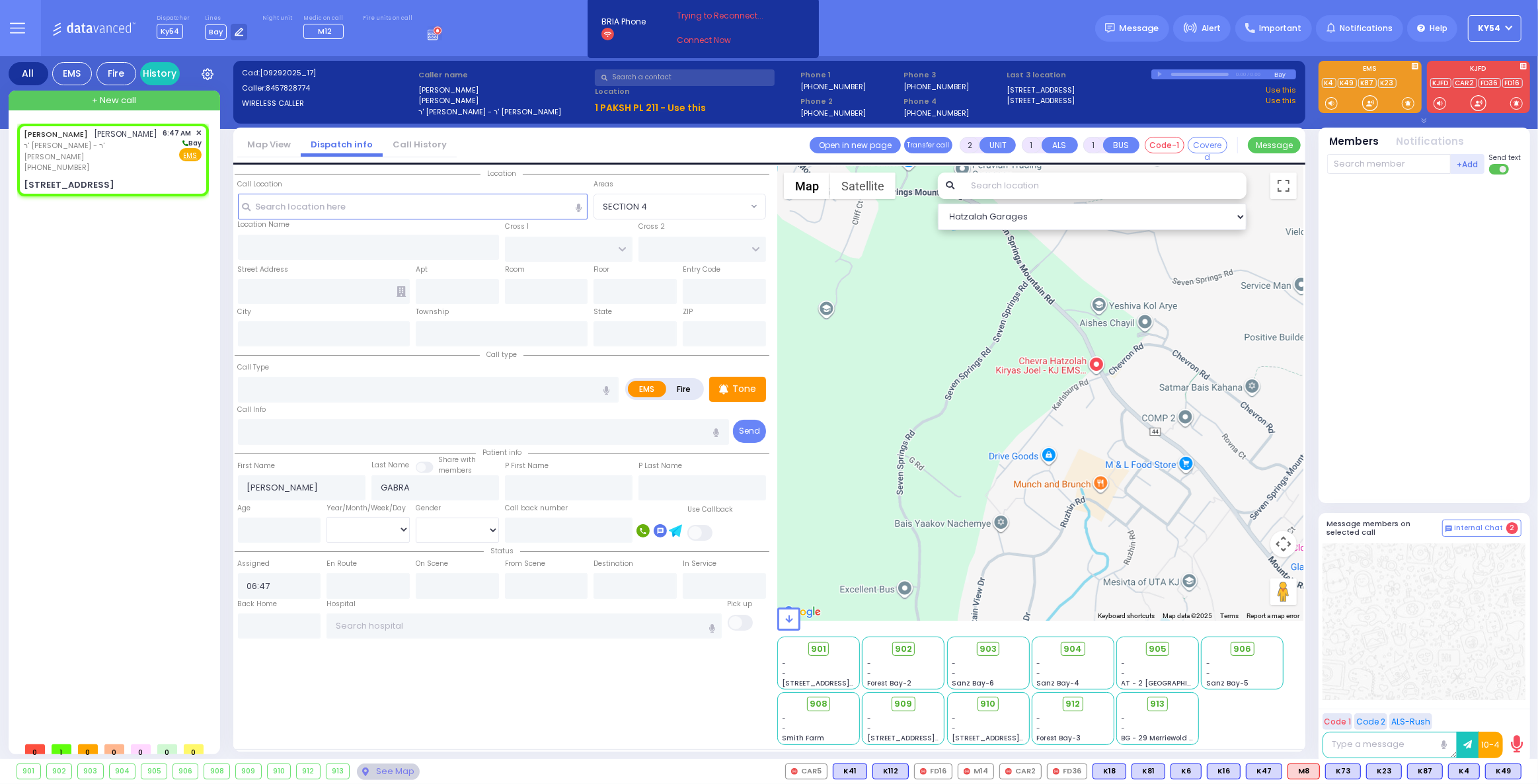
select select
radio input "true"
select select
select select "Hatzalah Garages"
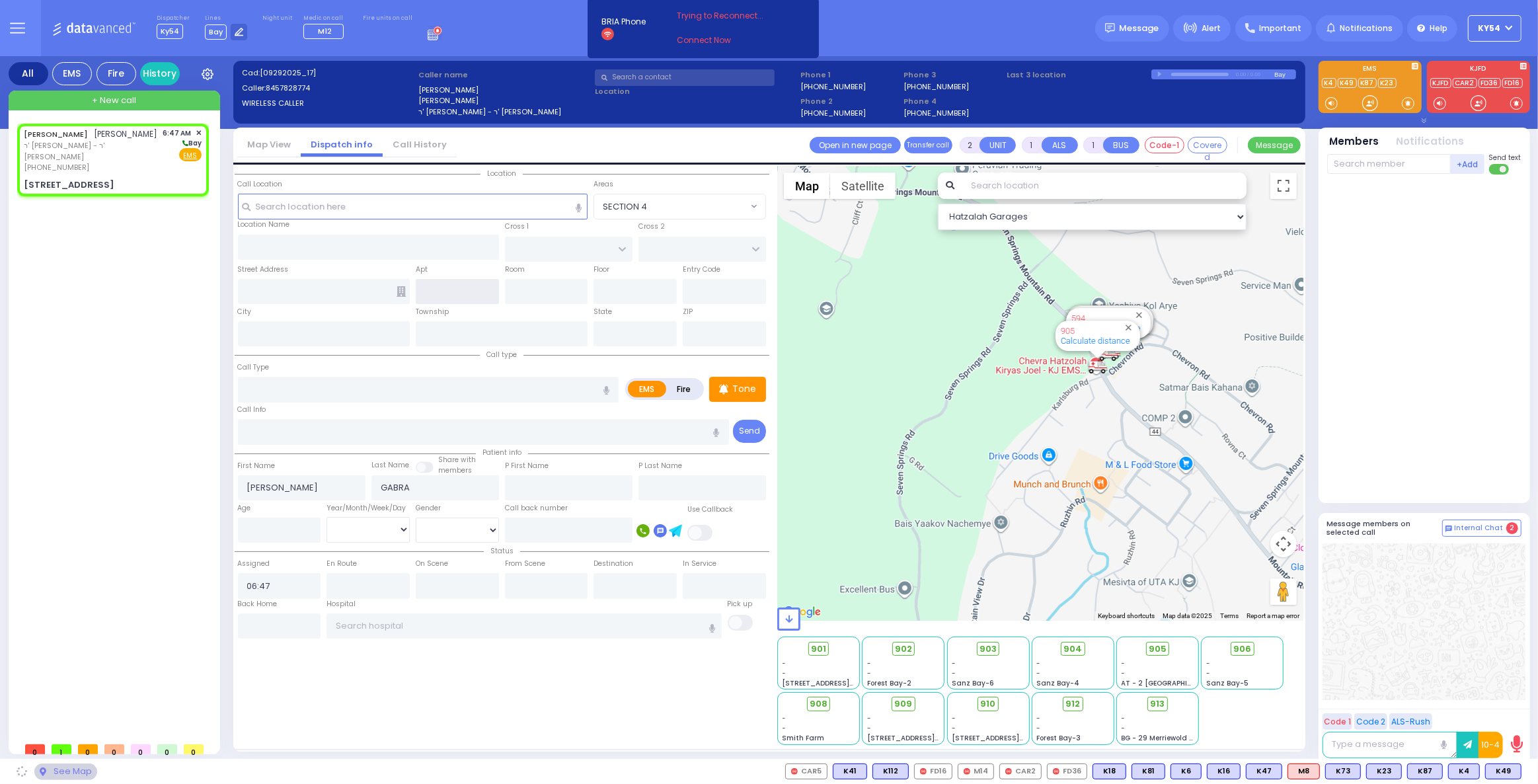
type input "EAHAL COURT"
type input "[PERSON_NAME] DR"
type input "[STREET_ADDRESS]"
type input "Monroe"
type input "[US_STATE]"
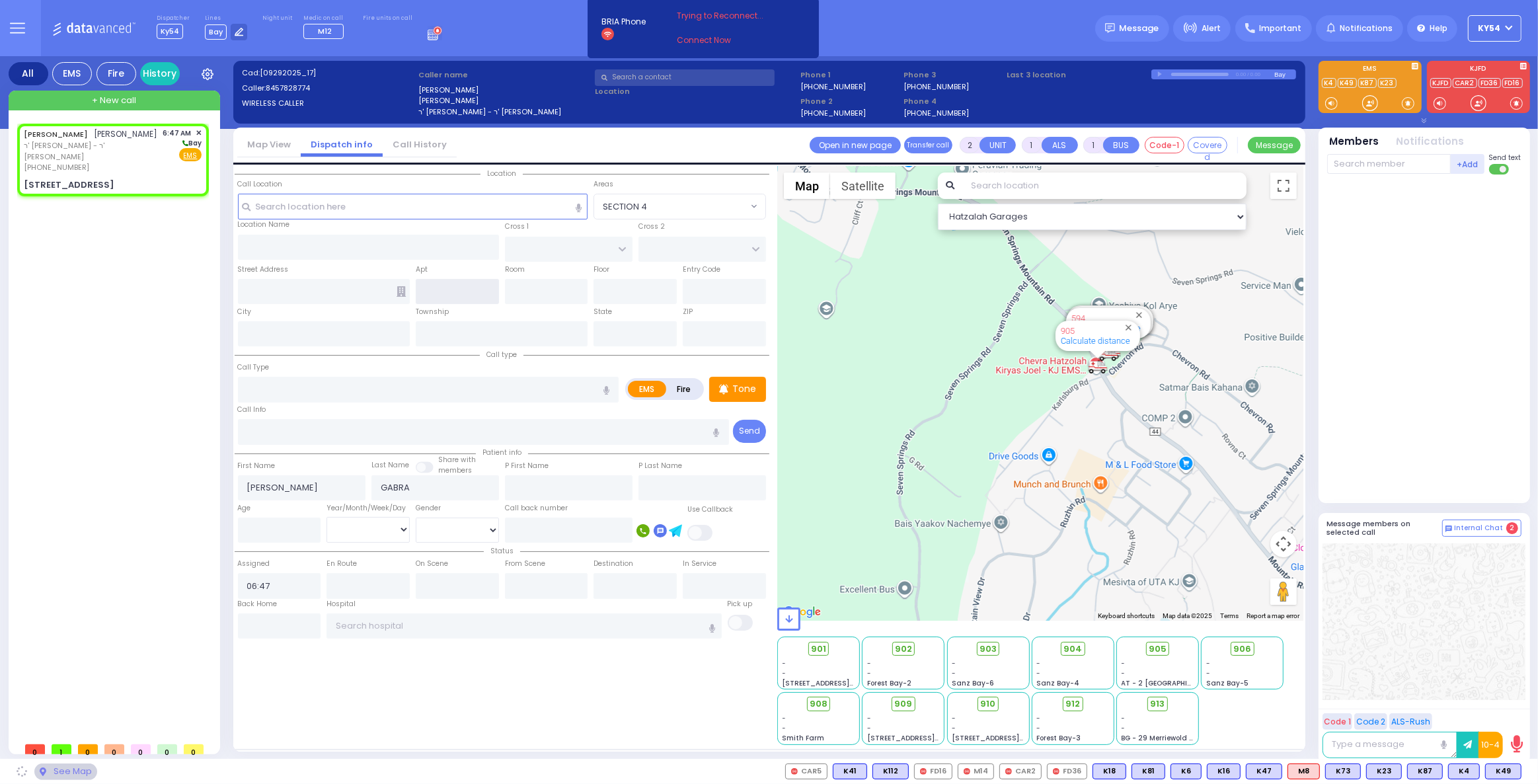
type input "10950"
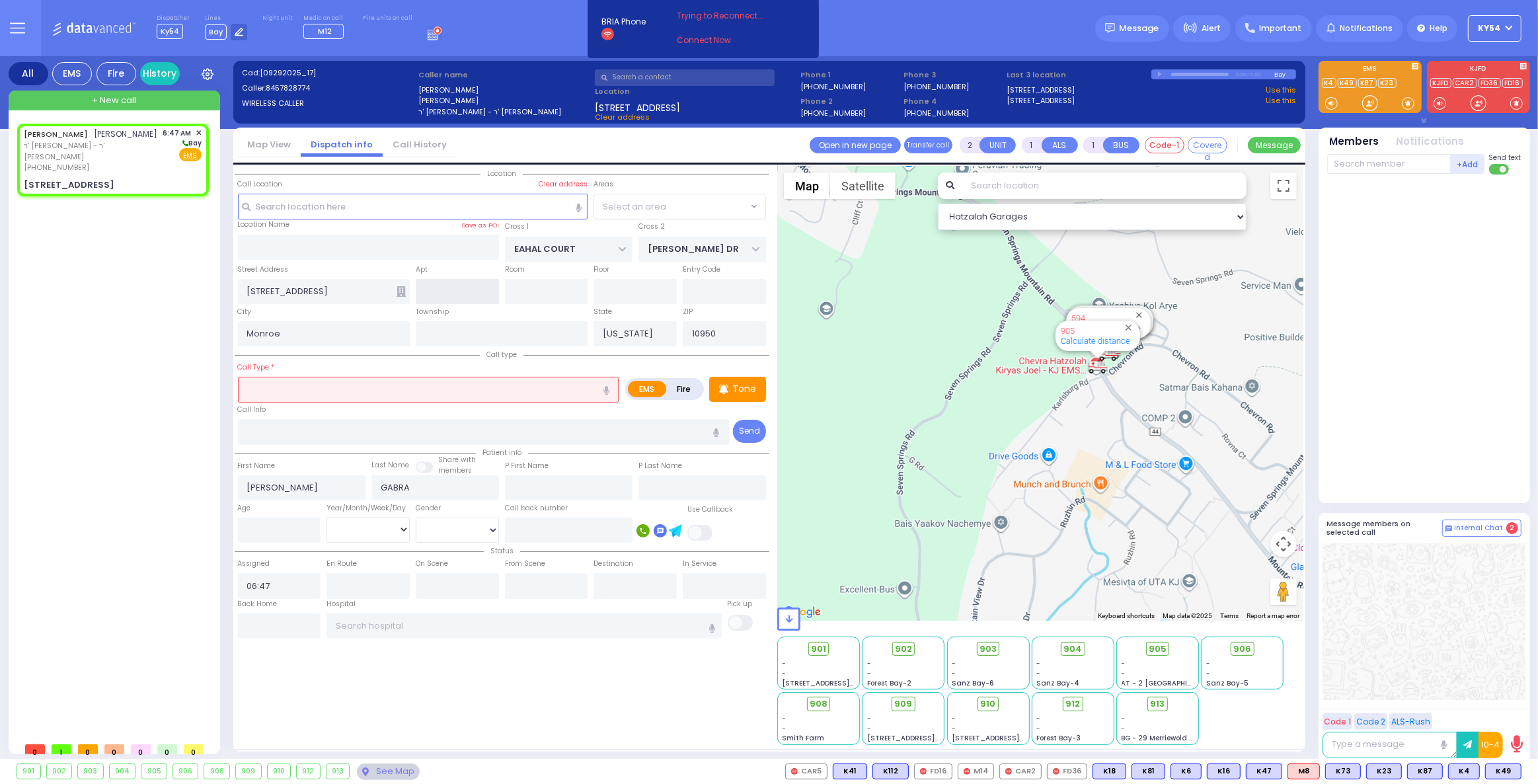
select select "SECTION 1"
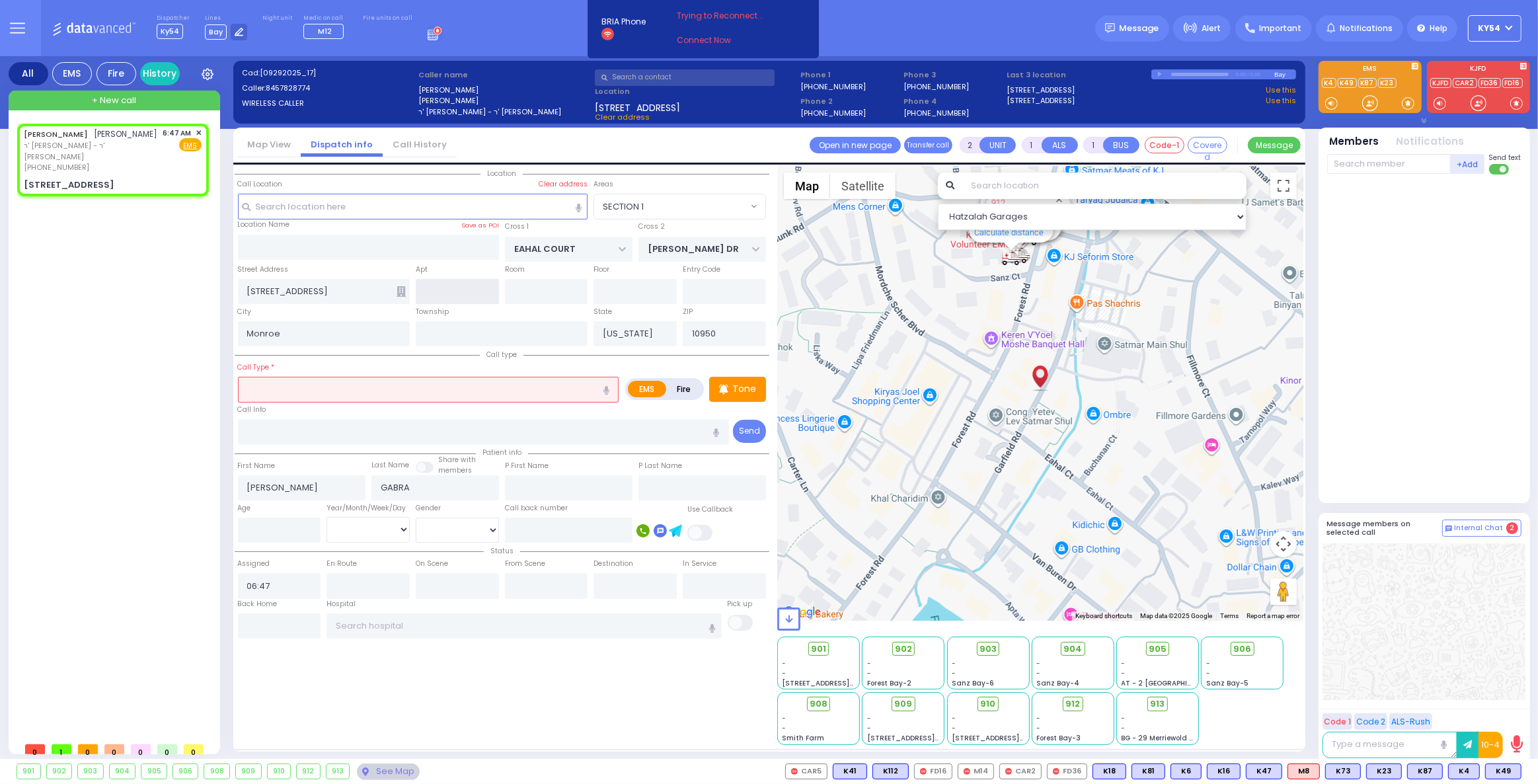
select select
radio input "true"
select select
select select "Hatzalah Garages"
select select "SECTION 1"
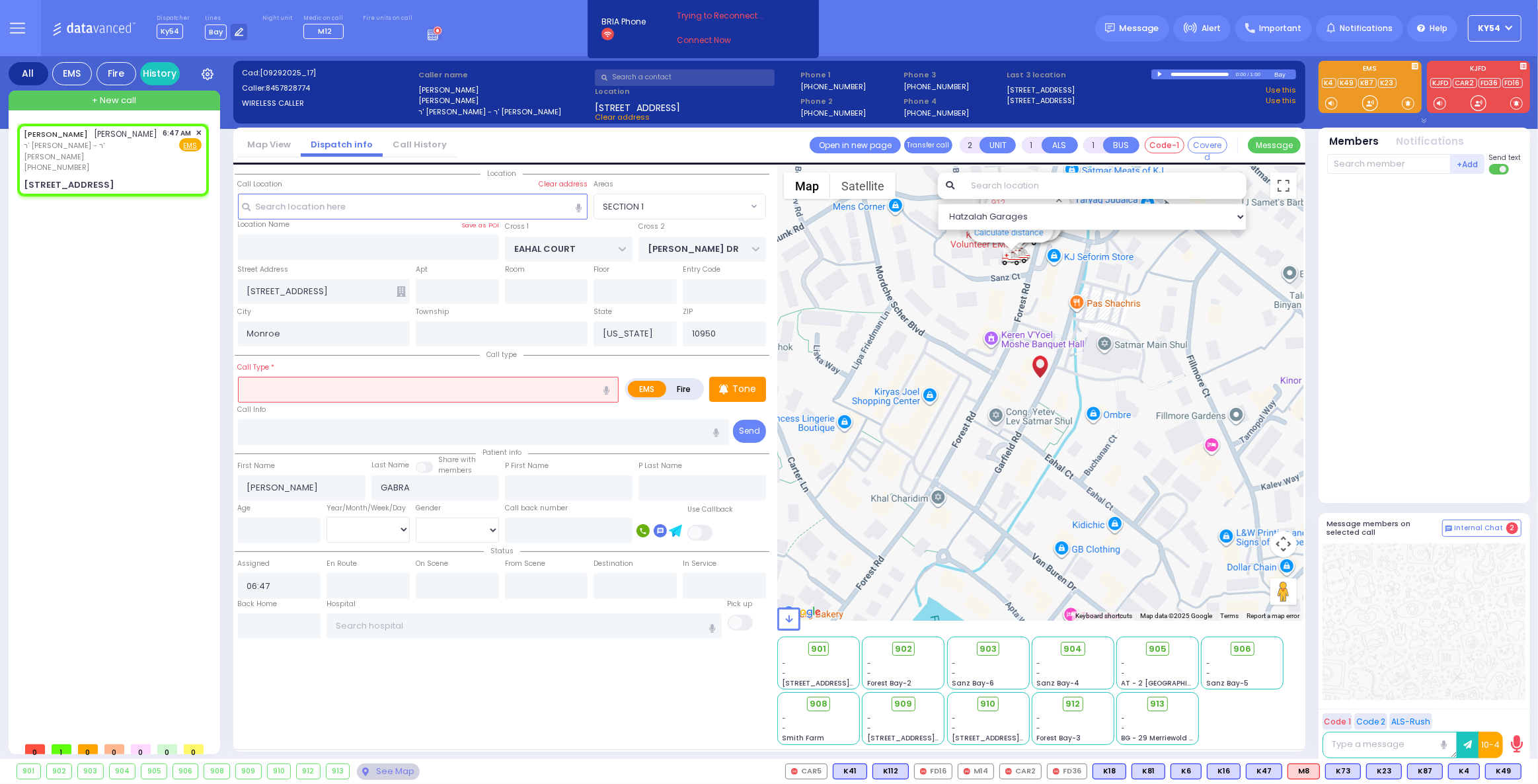
click at [310, 388] on input "text" at bounding box center [429, 389] width 382 height 25
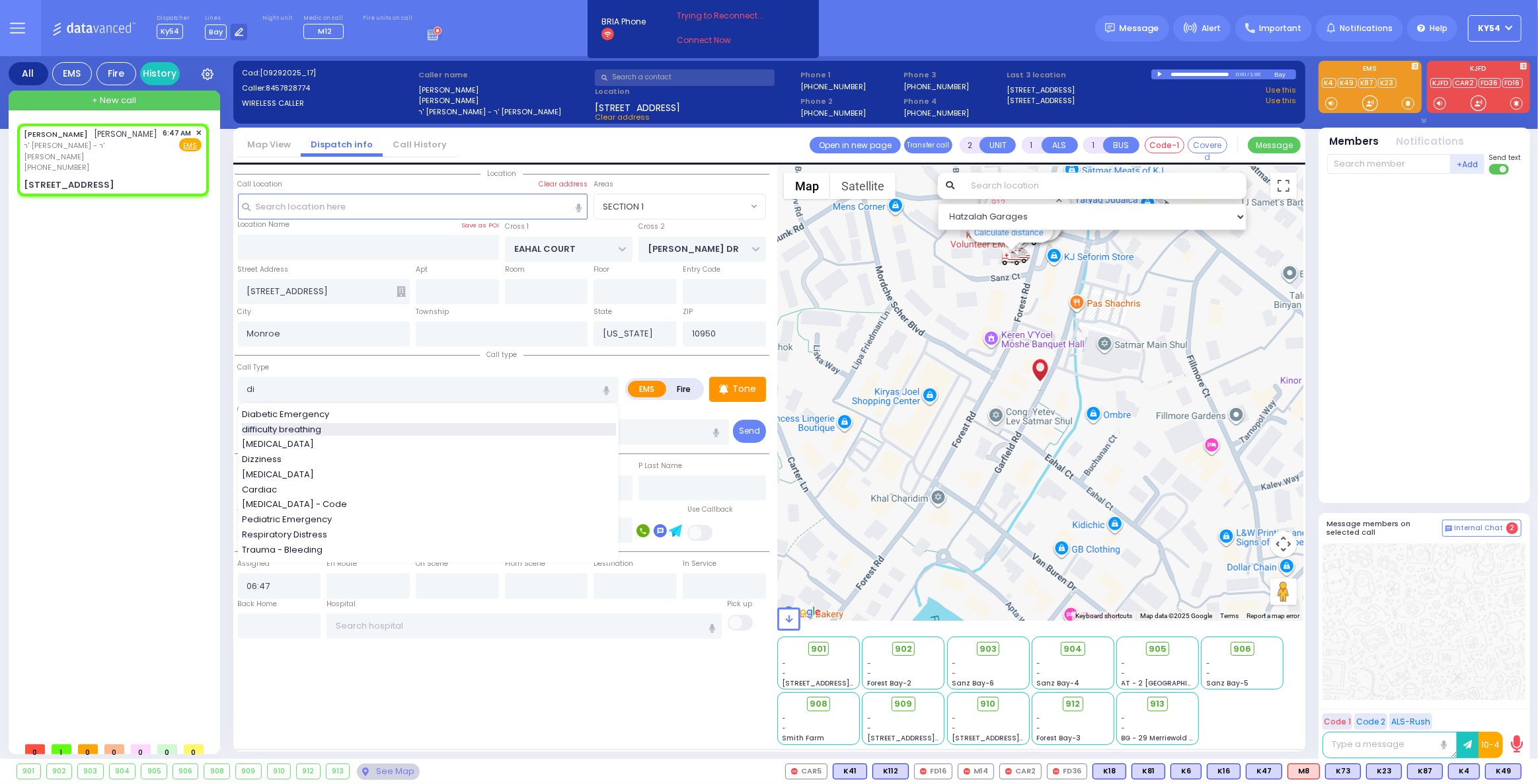
click at [323, 429] on span "difficulty breathing" at bounding box center [284, 429] width 84 height 13
type input "difficulty breathing"
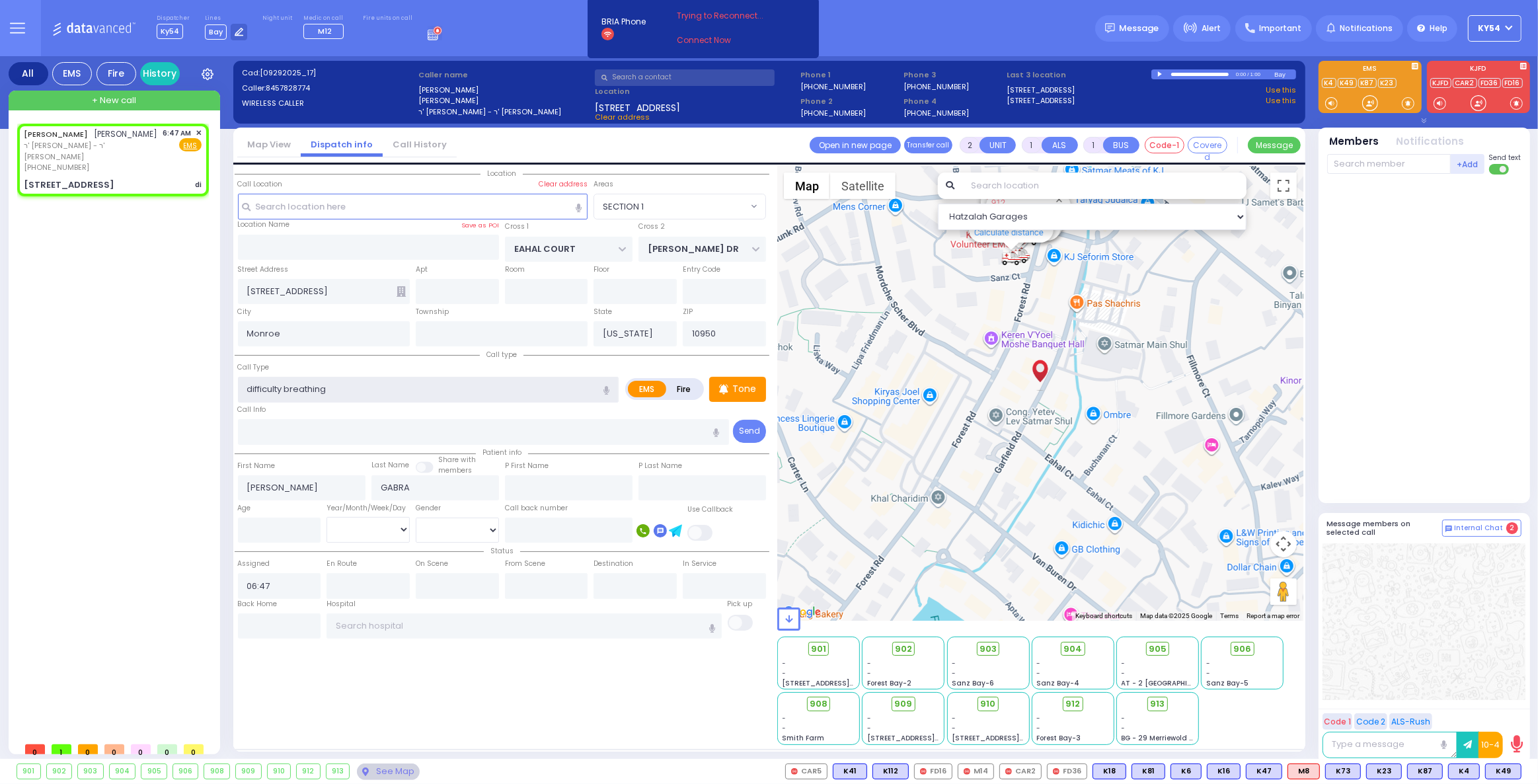
select select
radio input "true"
select select
select select "Hatzalah Garages"
select select "SECTION 1"
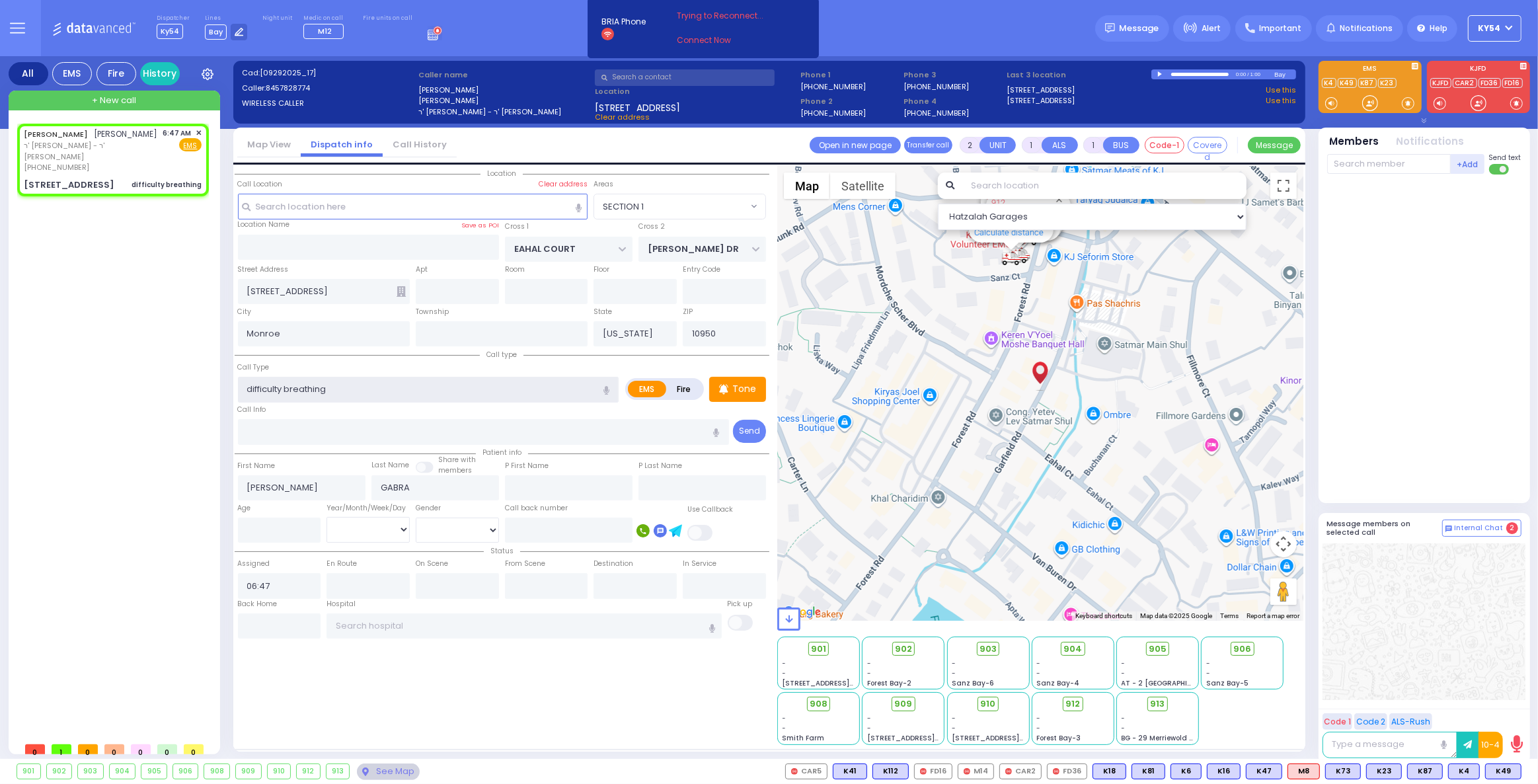
select select
radio input "true"
select select
select select "Hatzalah Garages"
select select "SECTION 1"
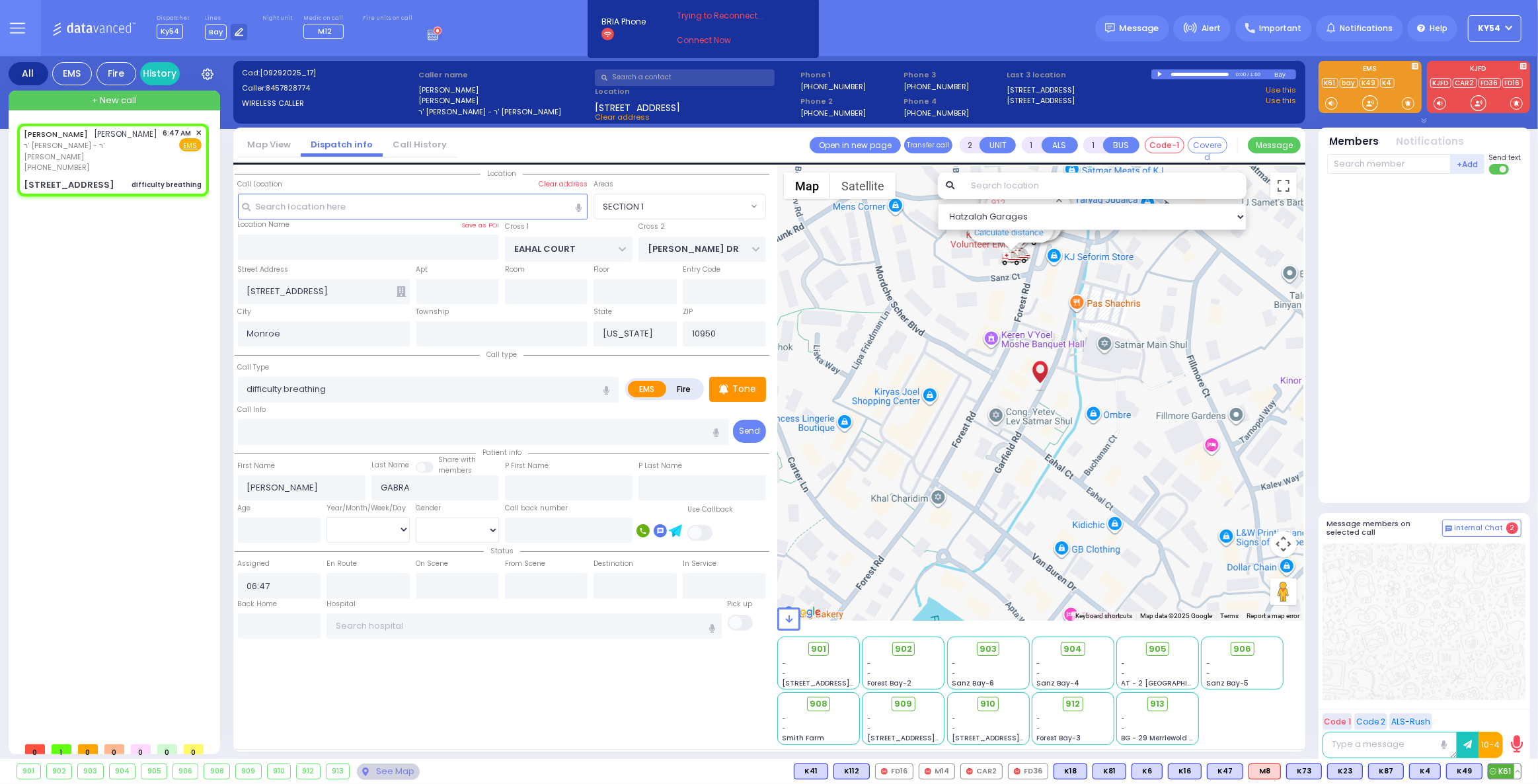
click at [1506, 770] on span "K61" at bounding box center [1505, 771] width 33 height 14
select select
radio input "true"
select select
type input "06:49"
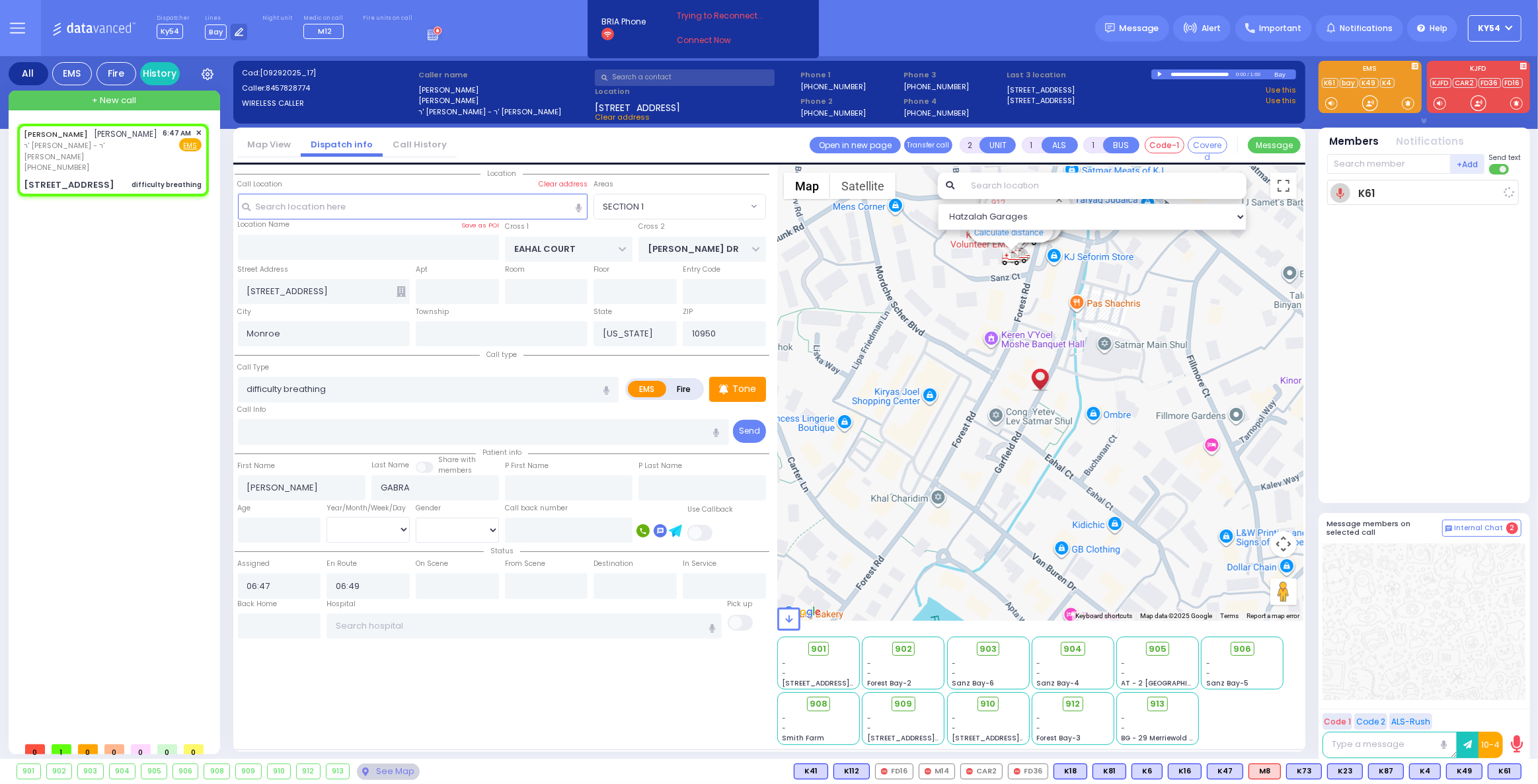
select select "Hatzalah Garages"
select select "SECTION 1"
select select
radio input "true"
select select
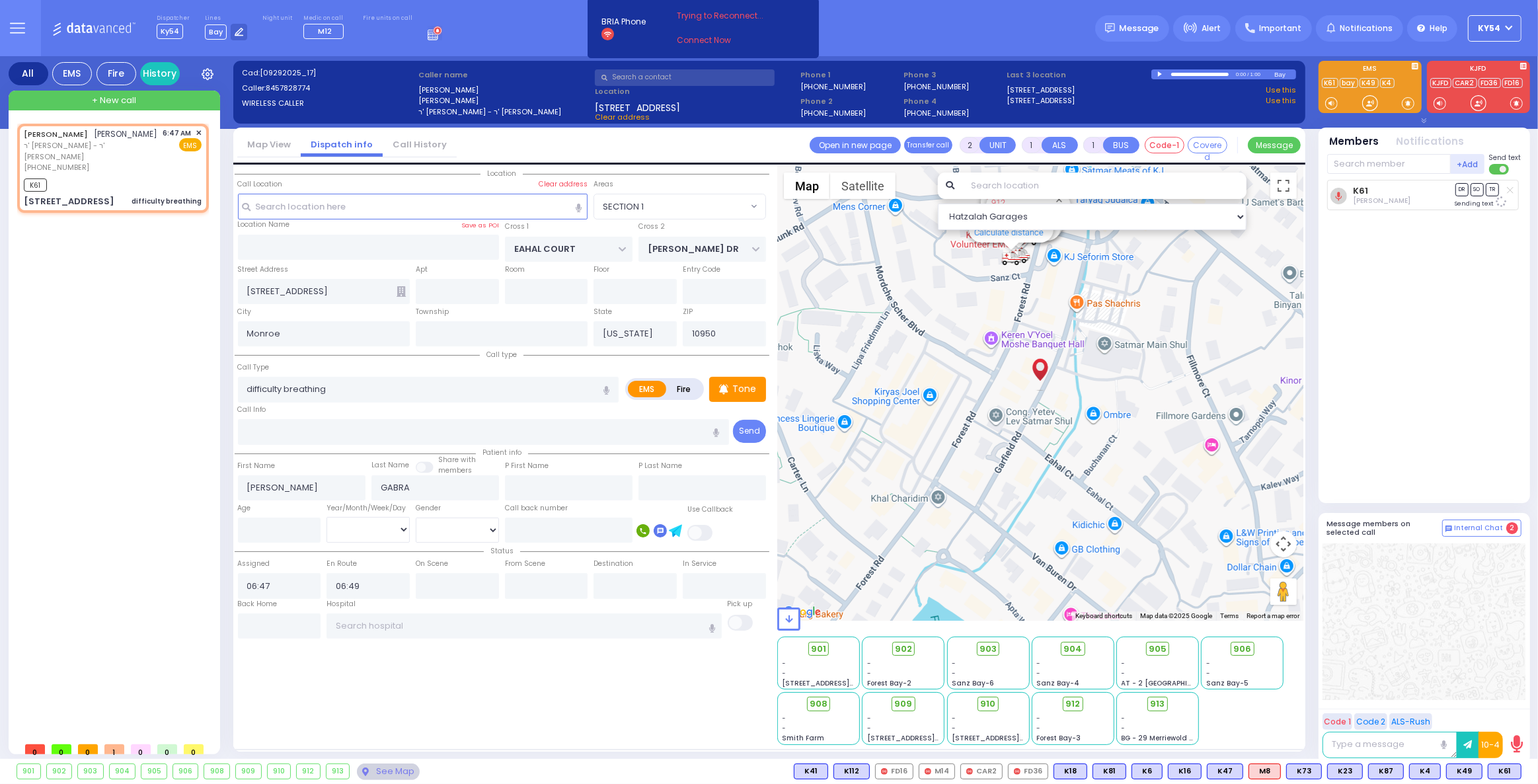
select select "Hatzalah Garages"
select select
radio input "true"
select select
select select "SECTION 1"
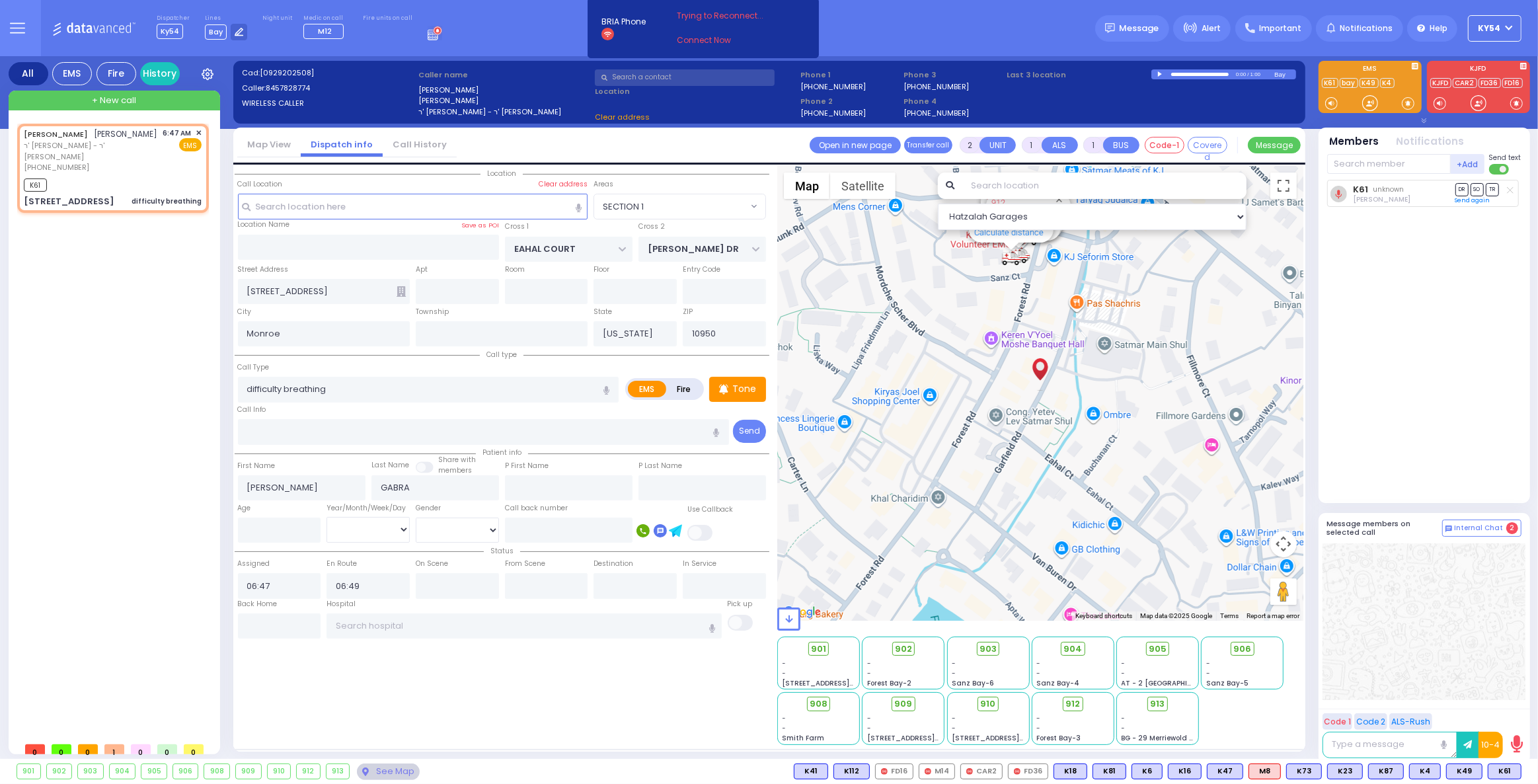
select select "Hatzalah Garages"
select select "SECTION 1"
click at [1434, 318] on div "K61 [PERSON_NAME] DR SO TR Sending text" at bounding box center [1426, 335] width 197 height 312
click at [1506, 772] on span "K100" at bounding box center [1502, 771] width 38 height 14
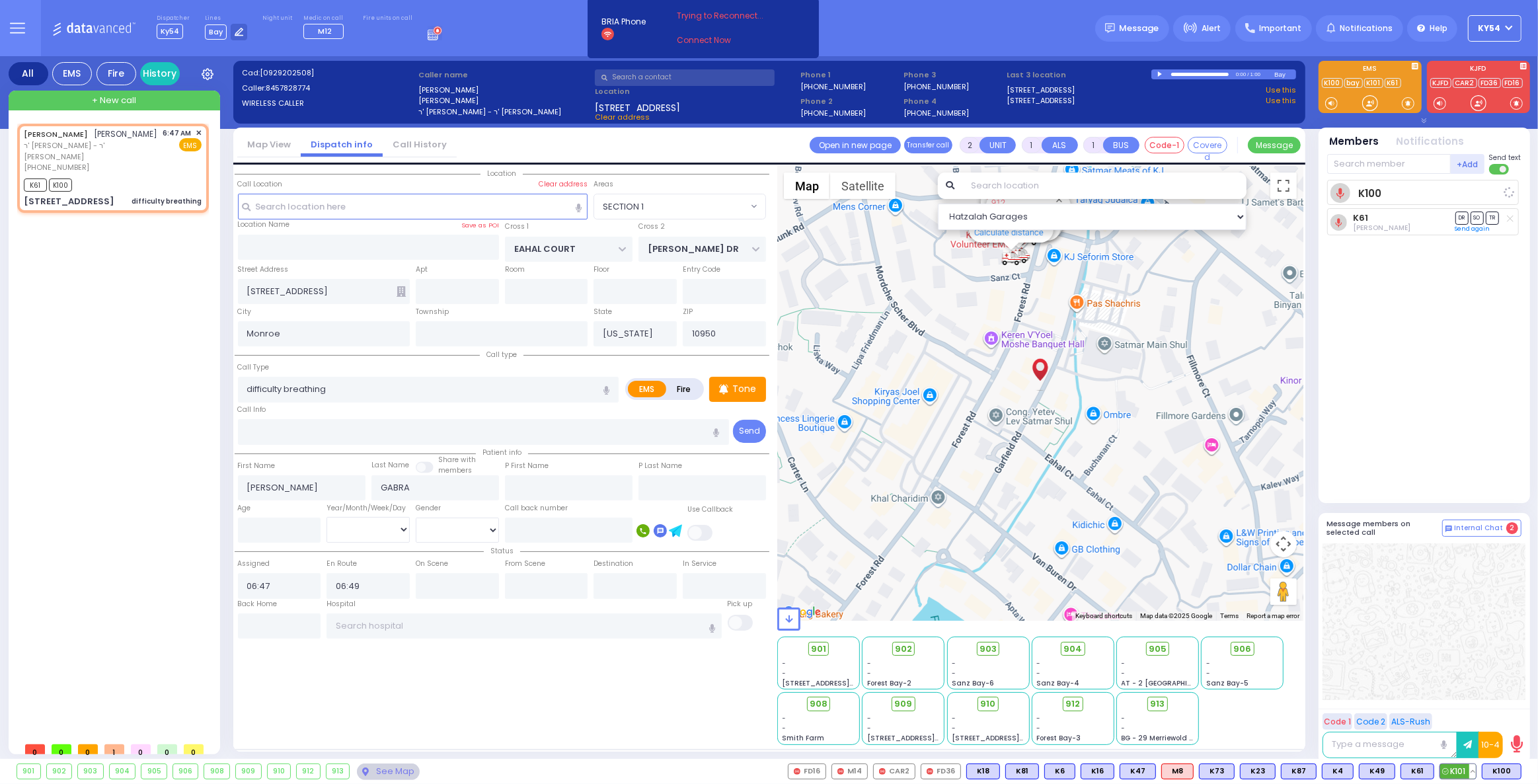
select select
radio input "true"
select select
select select "Hatzalah Garages"
select select "SECTION 1"
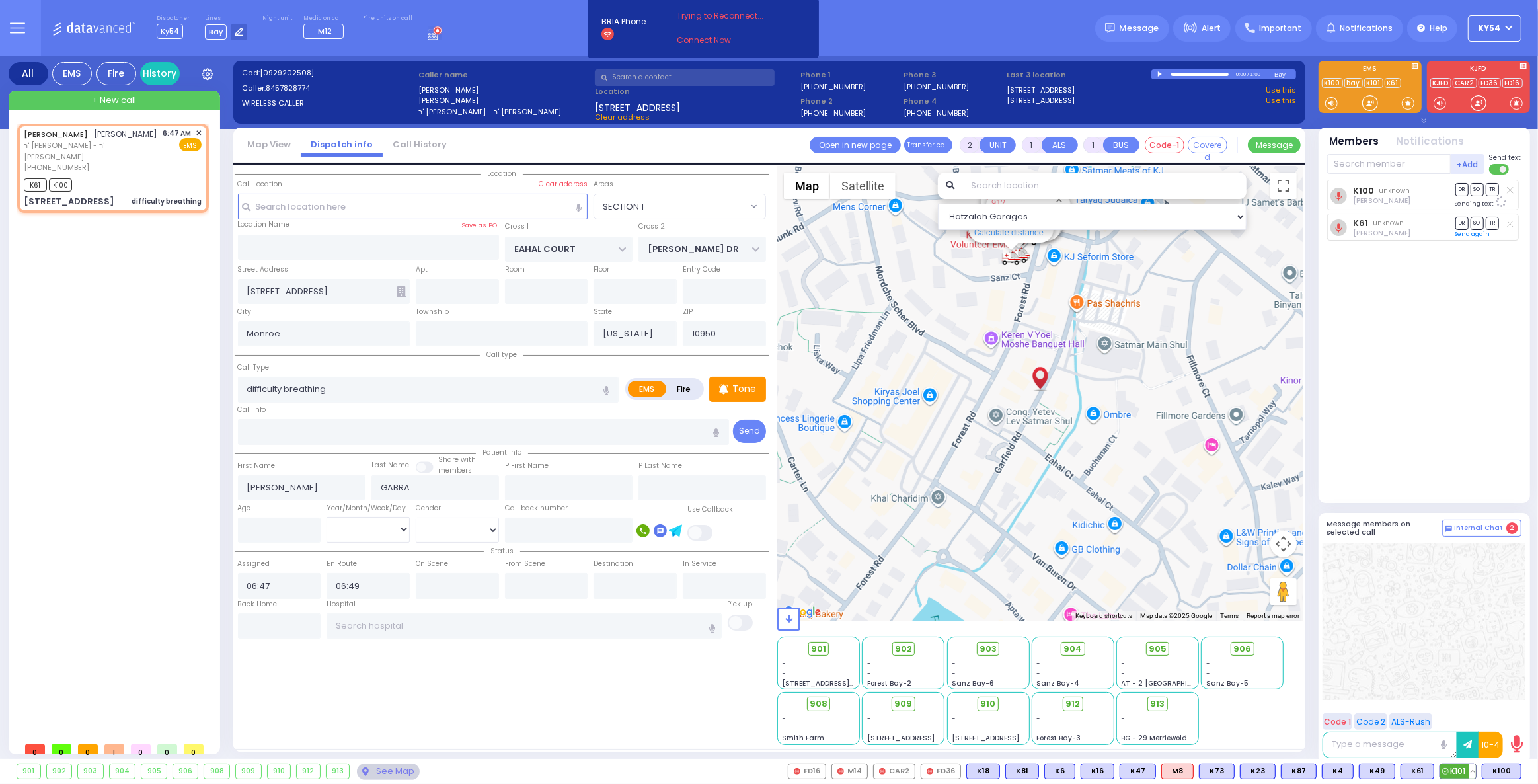
click at [1461, 768] on span "K101" at bounding box center [1458, 771] width 36 height 14
select select
radio input "true"
select select
select select "SECTION 1"
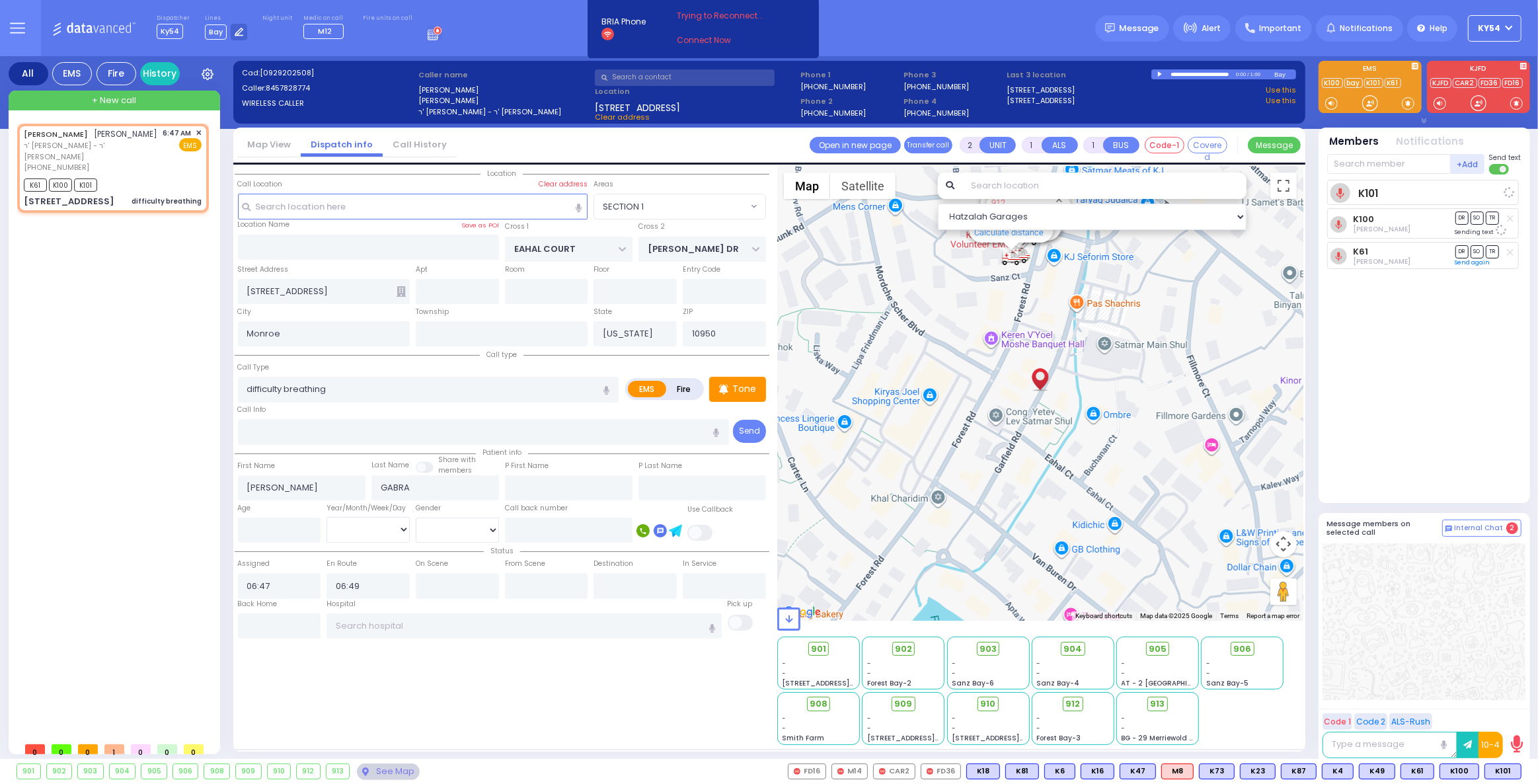
select select "Hatzalah Garages"
click at [1417, 409] on div "K101 Shlomo Appel DR SO TR" at bounding box center [1426, 335] width 197 height 312
click at [434, 31] on circle at bounding box center [437, 31] width 9 height 9
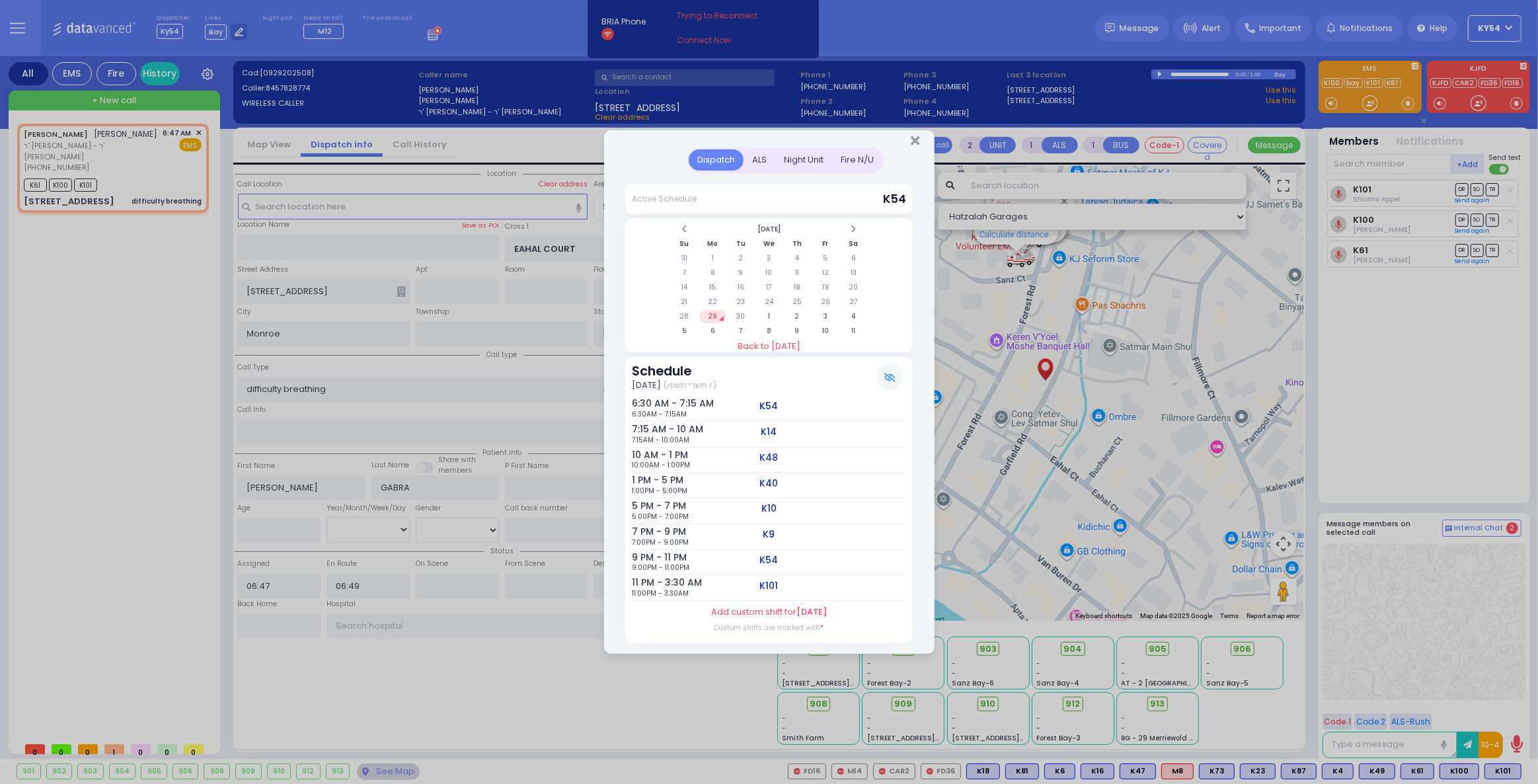
click at [136, 399] on div "Dispatch ALS Night Unit Active Schedule Su" at bounding box center [769, 392] width 1538 height 784
click at [917, 140] on icon "Close" at bounding box center [915, 141] width 9 height 13
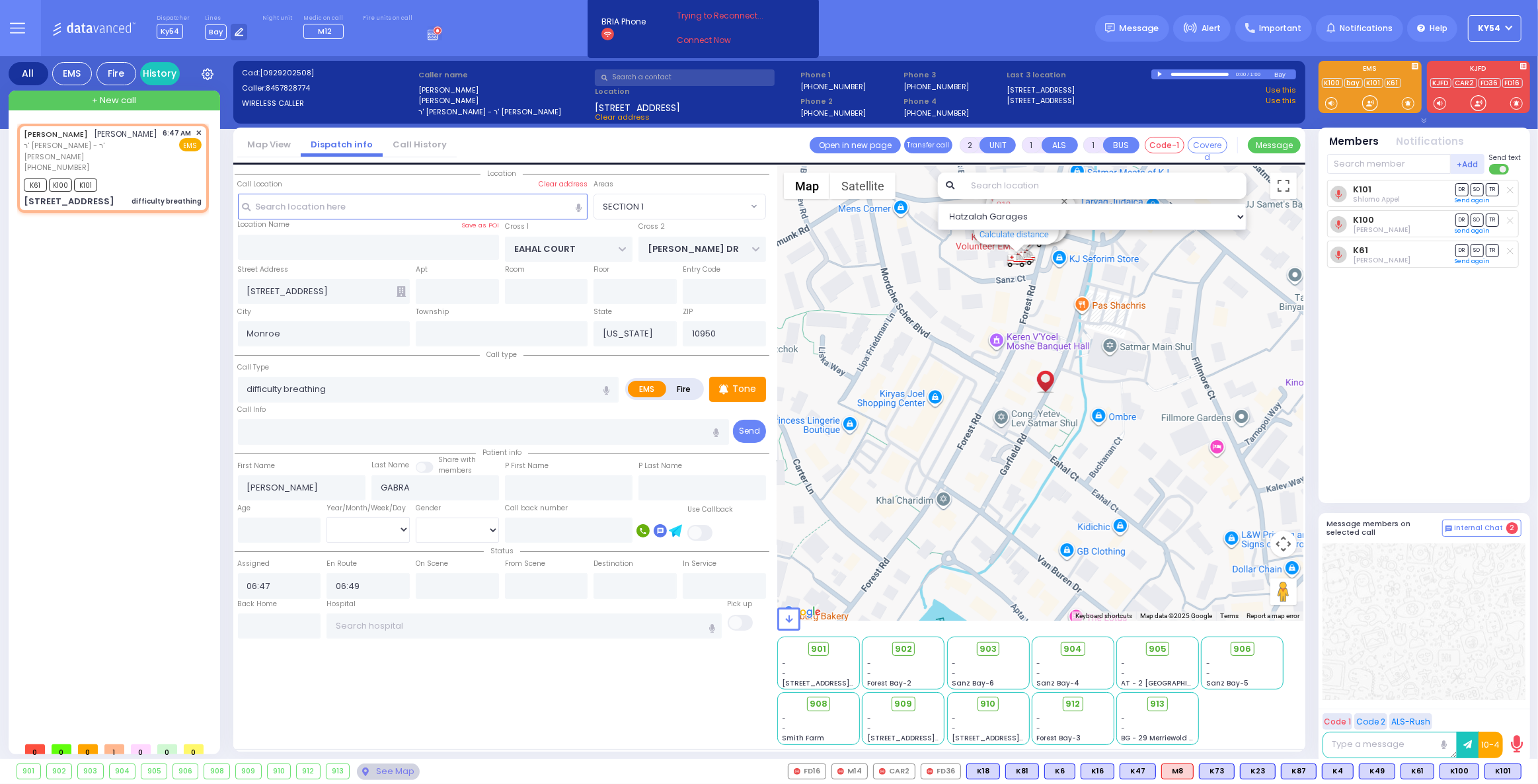
drag, startPoint x: 152, startPoint y: 355, endPoint x: 160, endPoint y: 343, distance: 14.4
click at [152, 349] on div "[PERSON_NAME] ר' [PERSON_NAME] - ר' [PERSON_NAME] [PHONE_NUMBER] 6:47 AM ✕ K61" at bounding box center [115, 429] width 197 height 612
